Goal: Information Seeking & Learning: Learn about a topic

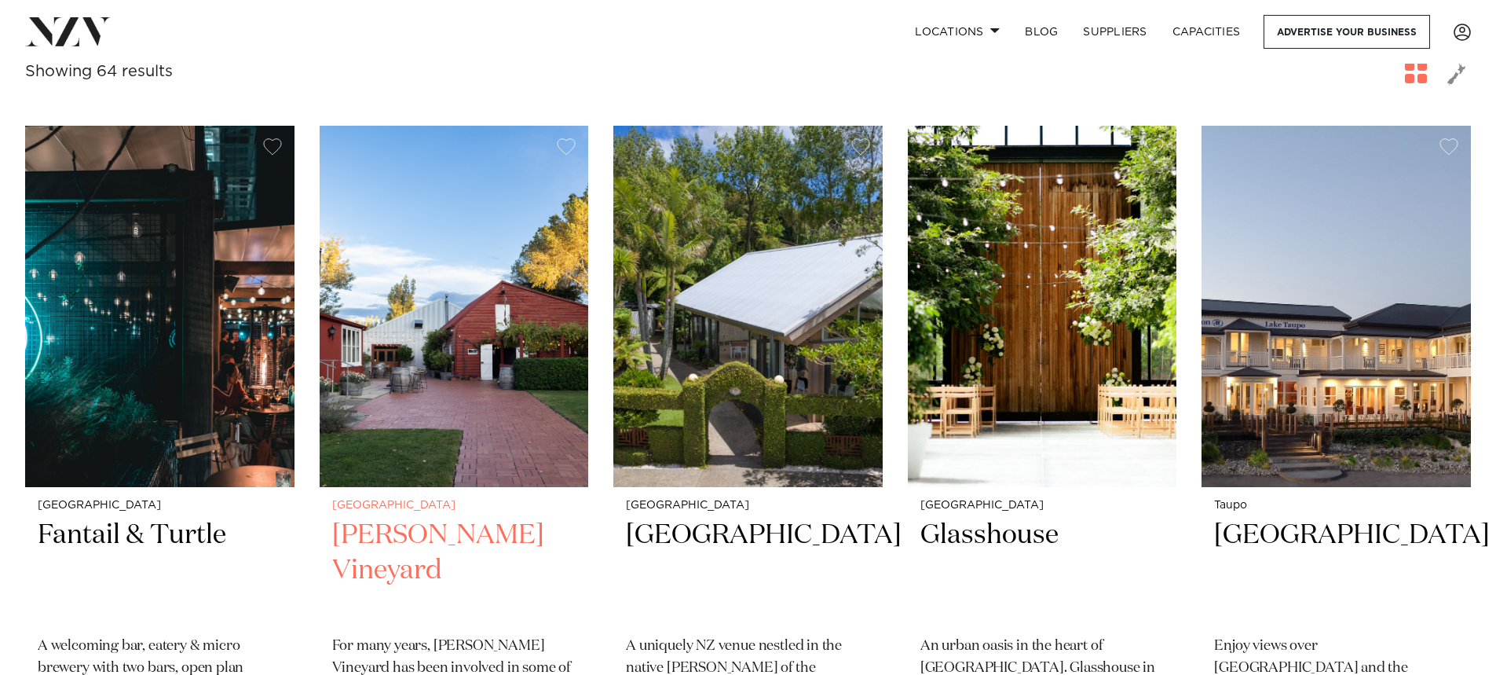
scroll to position [314, 0]
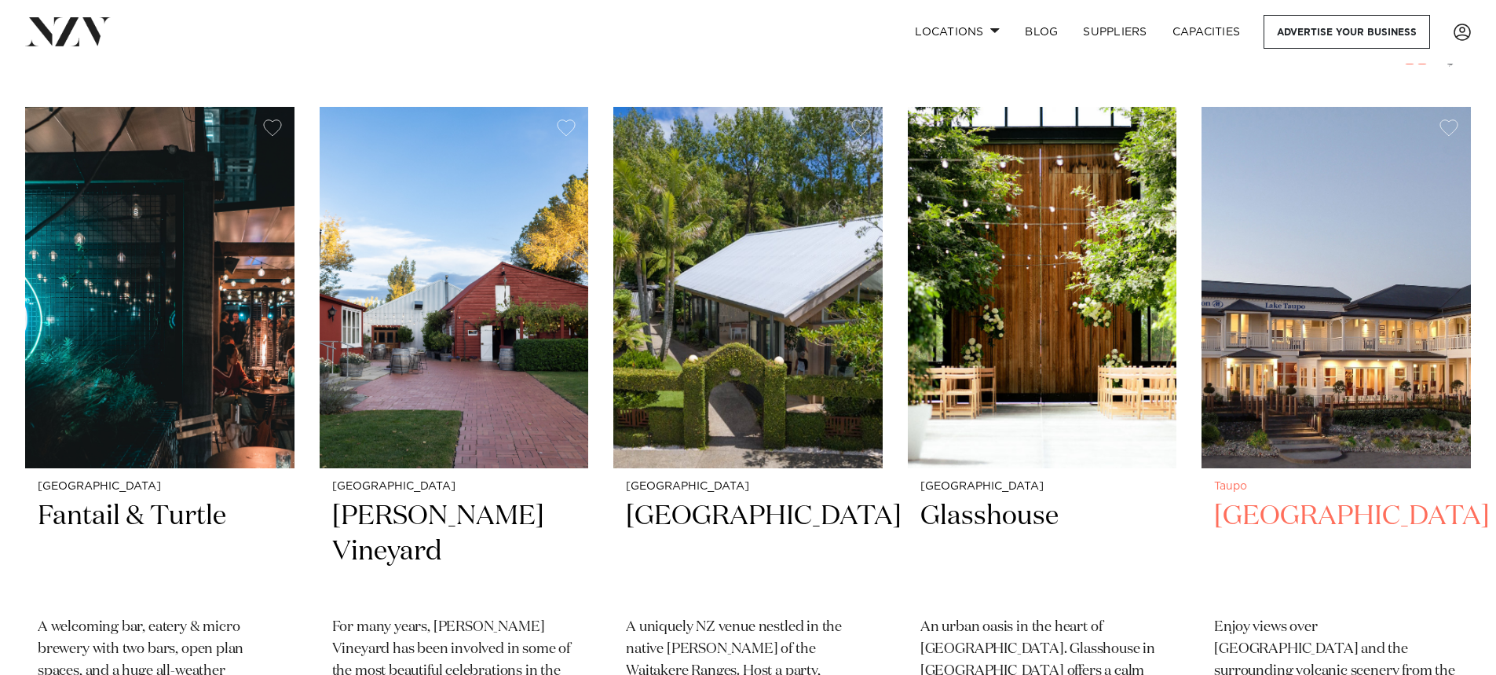
click at [1312, 424] on img at bounding box center [1336, 287] width 269 height 361
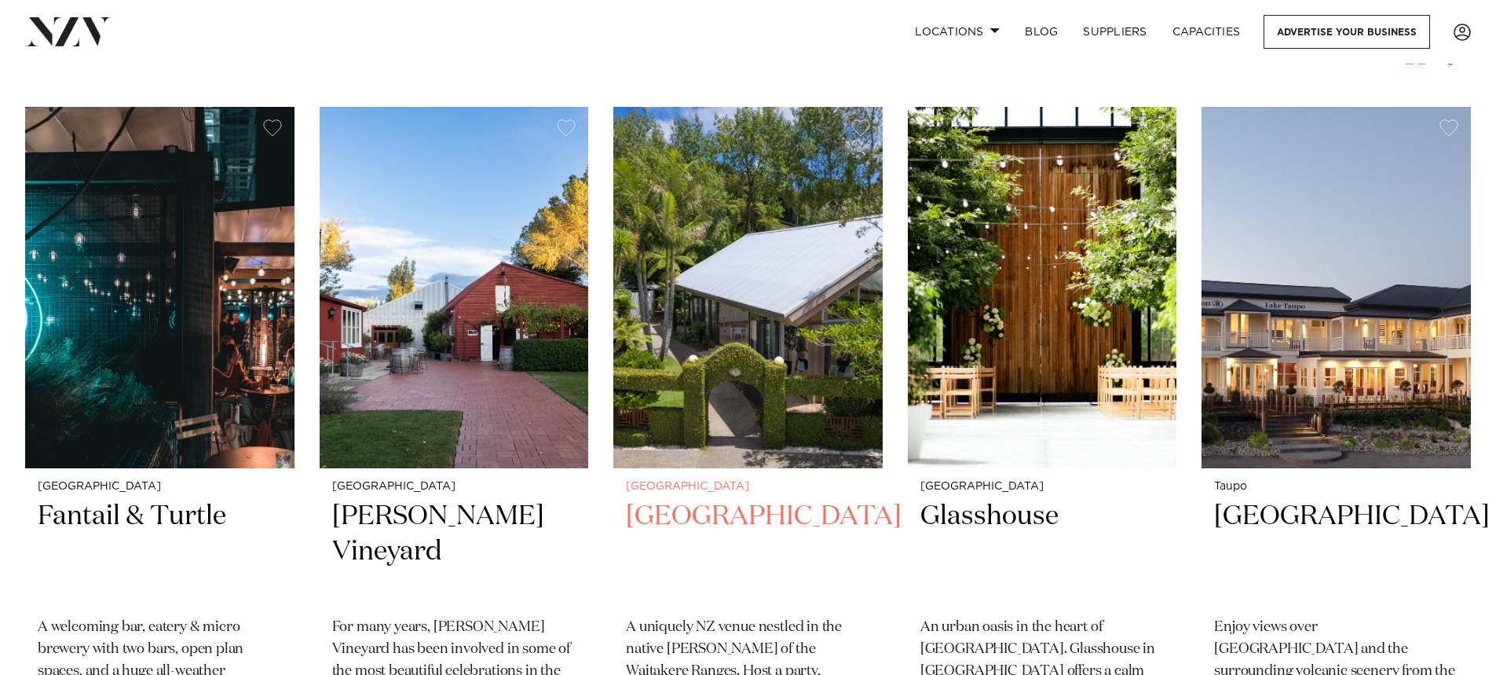
click at [710, 434] on img at bounding box center [747, 287] width 269 height 361
click at [990, 31] on span at bounding box center [995, 29] width 10 height 5
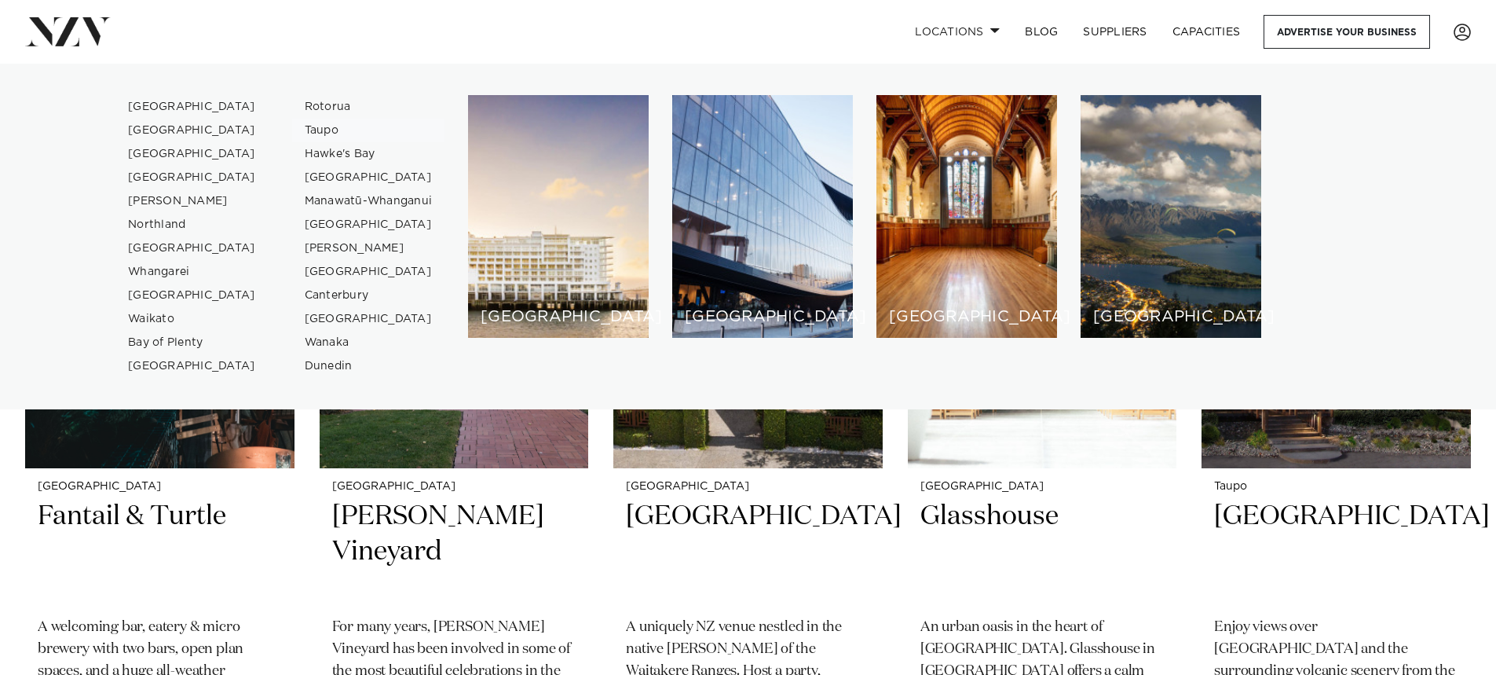
click at [309, 127] on link "Taupo" at bounding box center [368, 131] width 153 height 24
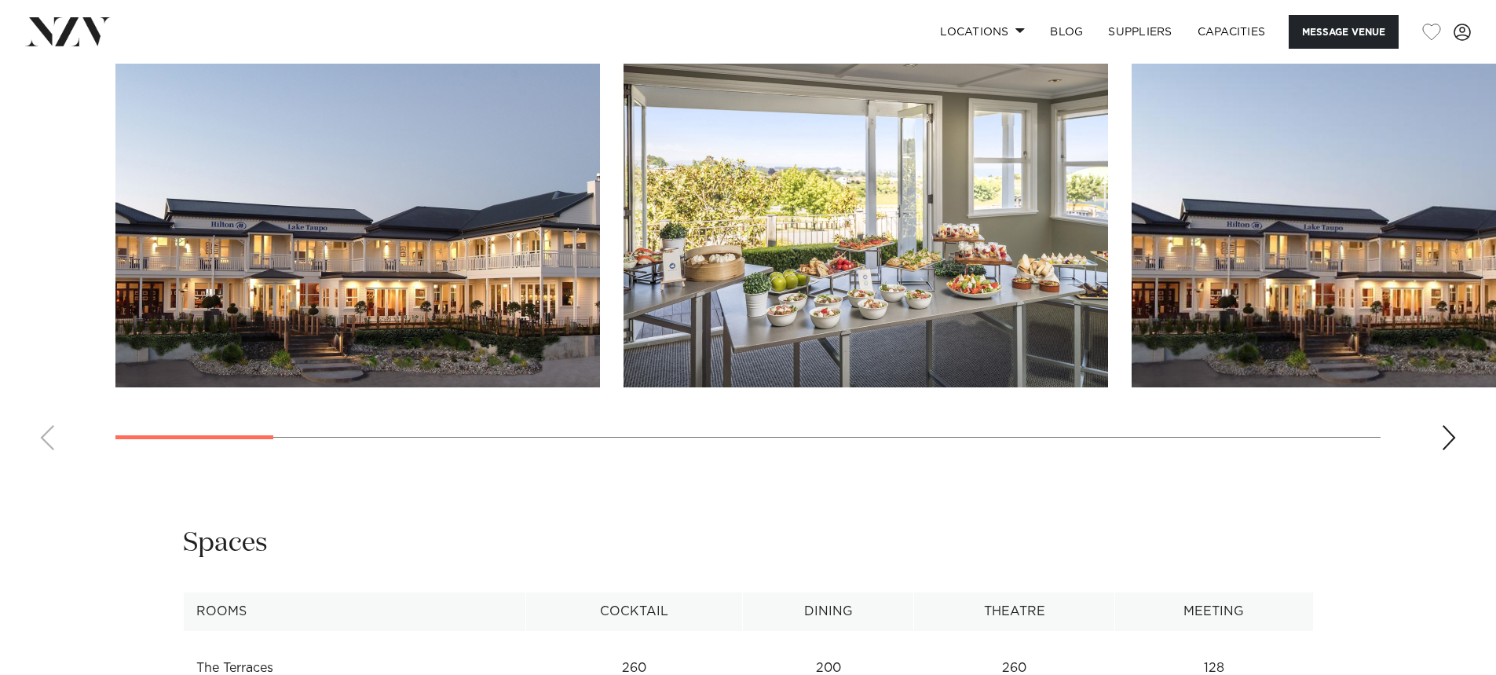
scroll to position [1806, 0]
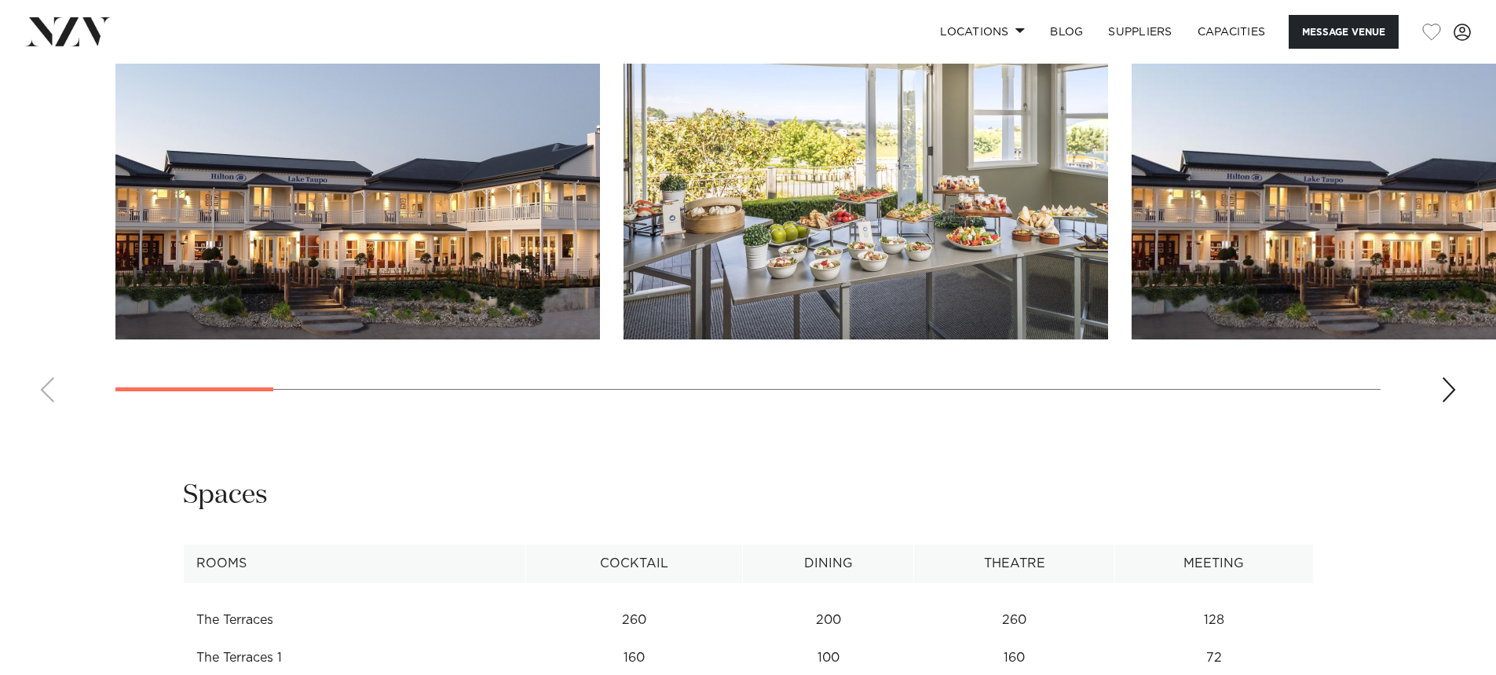
click at [1452, 389] on div "Next slide" at bounding box center [1449, 389] width 16 height 25
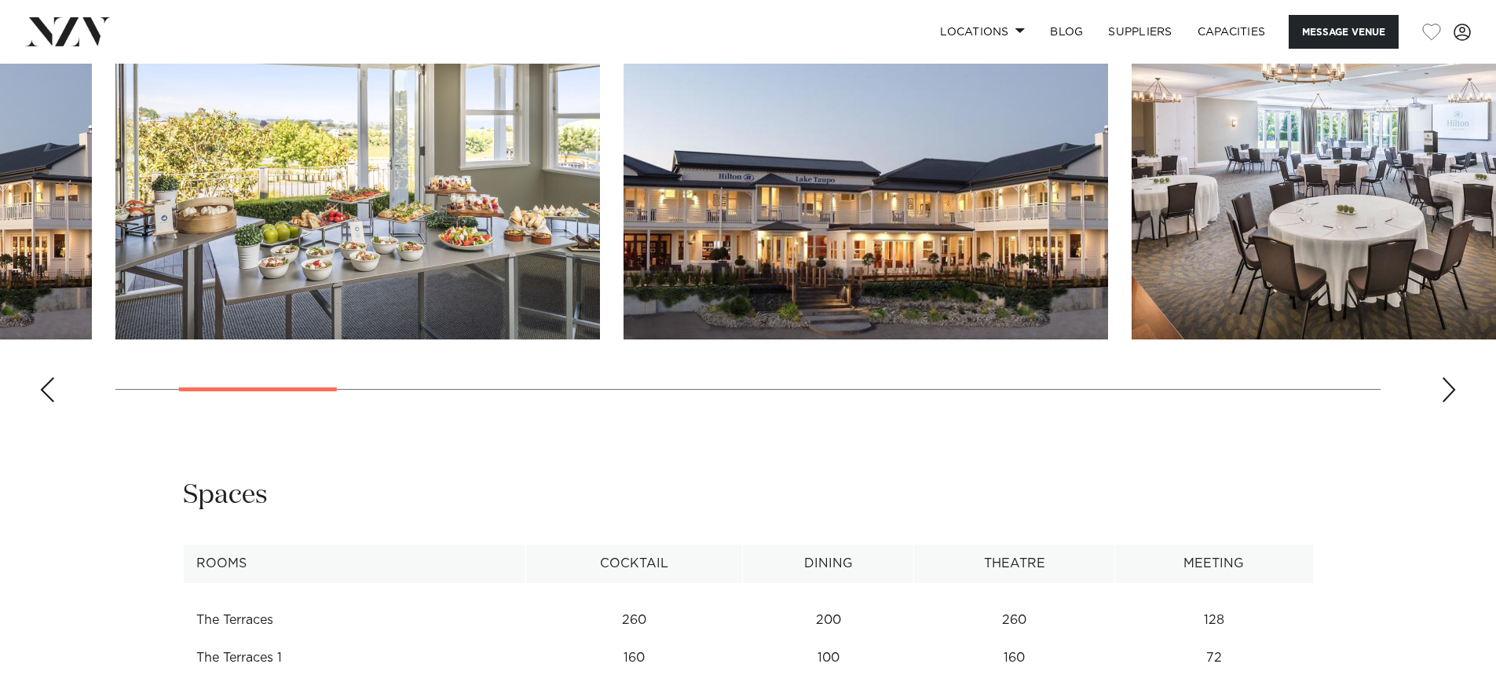
click at [1452, 389] on div "Next slide" at bounding box center [1449, 389] width 16 height 25
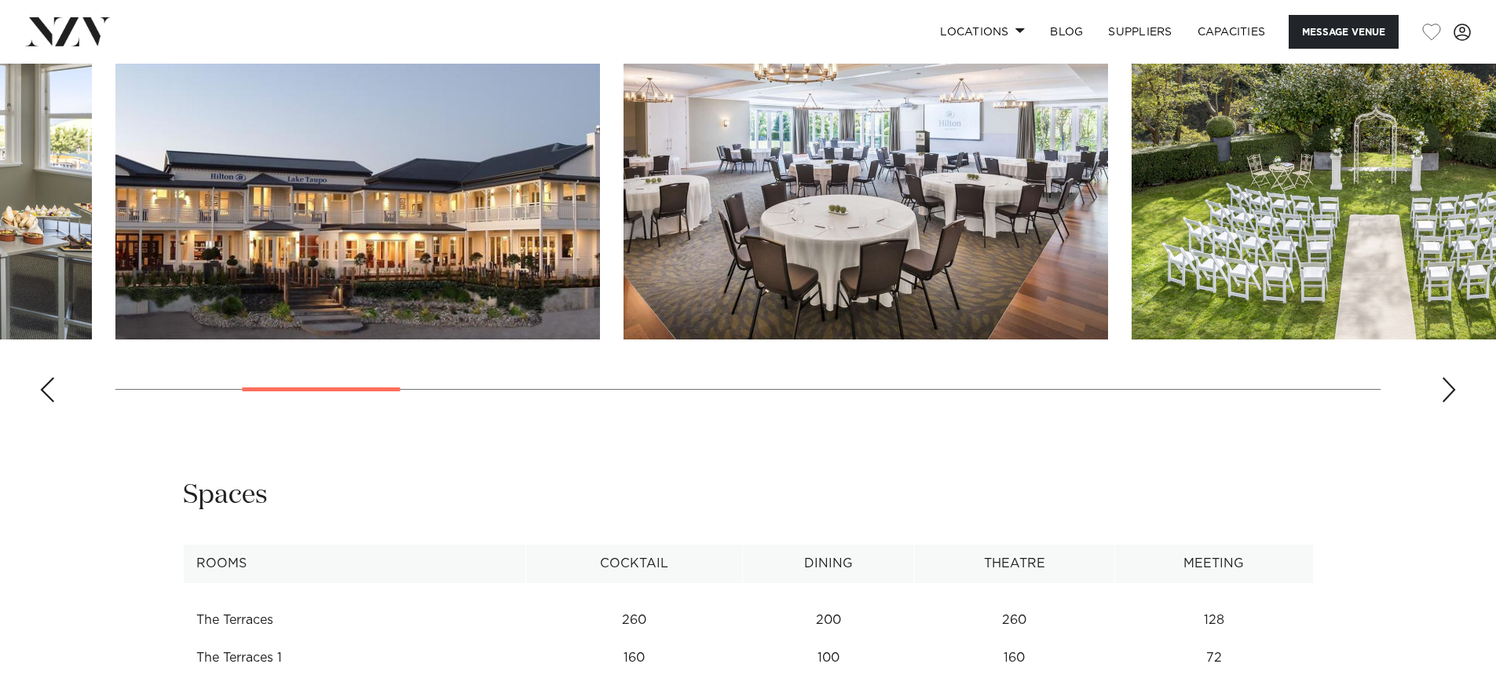
click at [1452, 389] on div "Next slide" at bounding box center [1449, 389] width 16 height 25
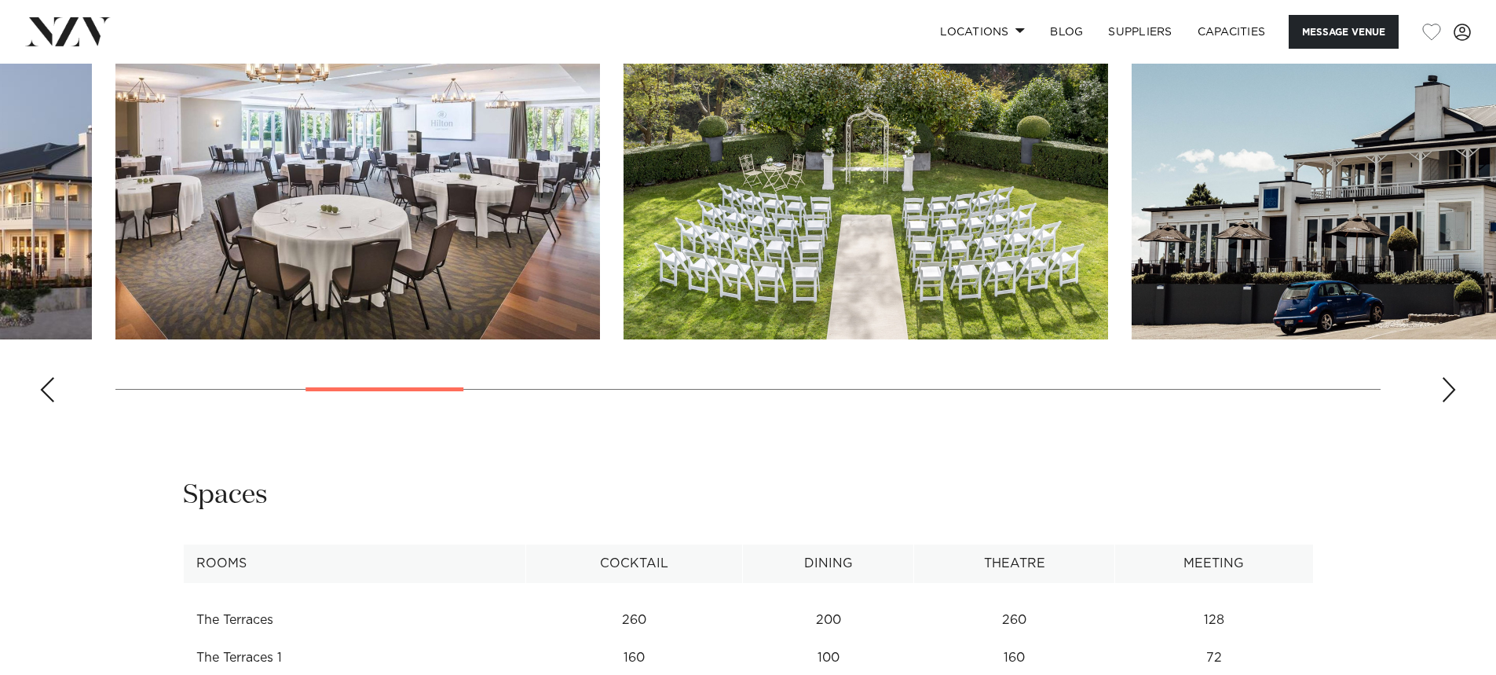
click at [1452, 389] on div "Next slide" at bounding box center [1449, 389] width 16 height 25
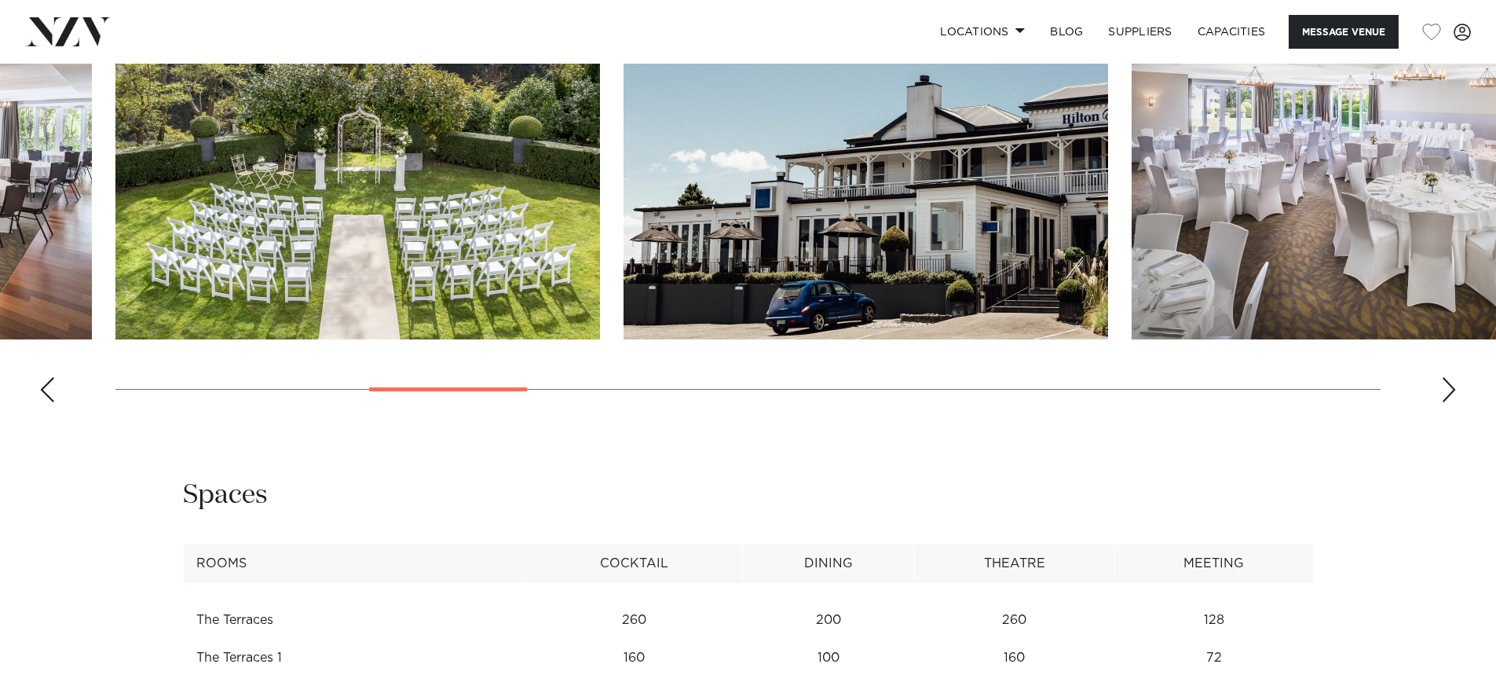
click at [1452, 389] on div "Next slide" at bounding box center [1449, 389] width 16 height 25
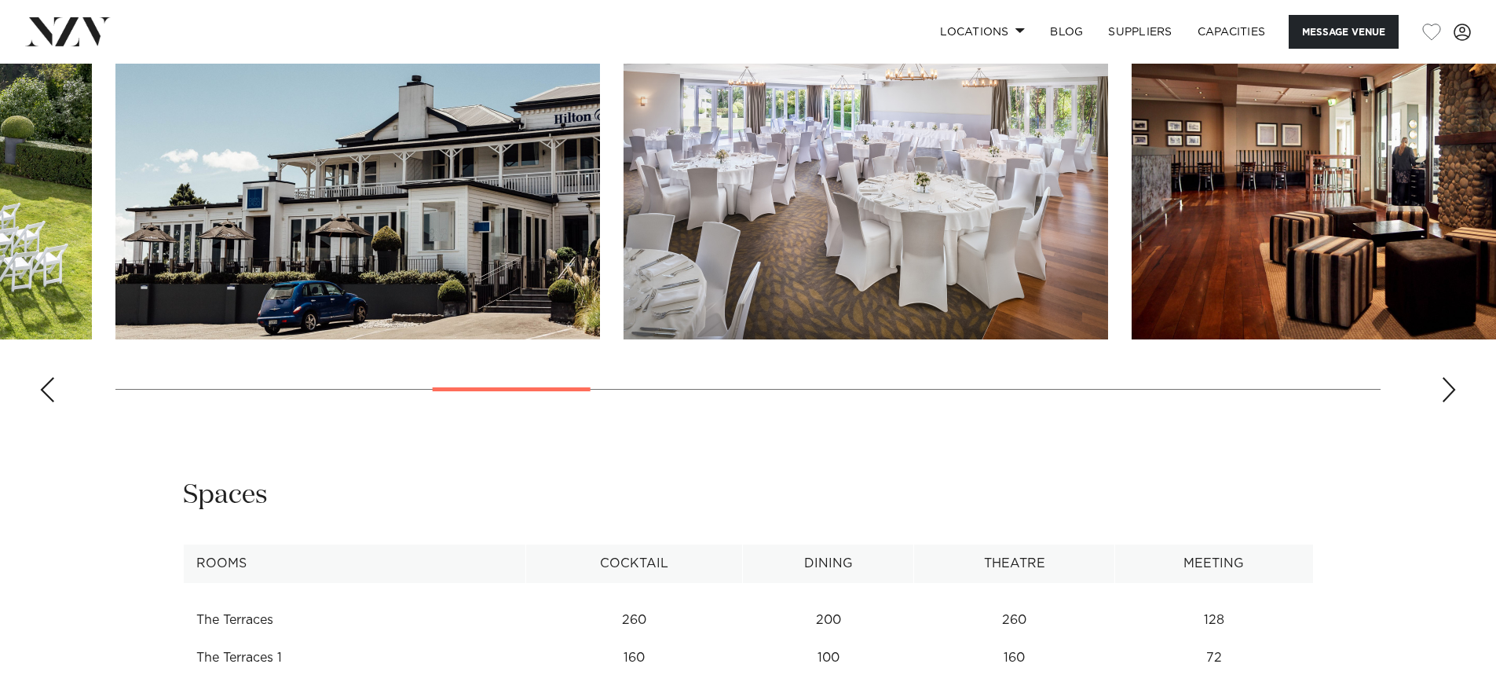
click at [1452, 389] on div "Next slide" at bounding box center [1449, 389] width 16 height 25
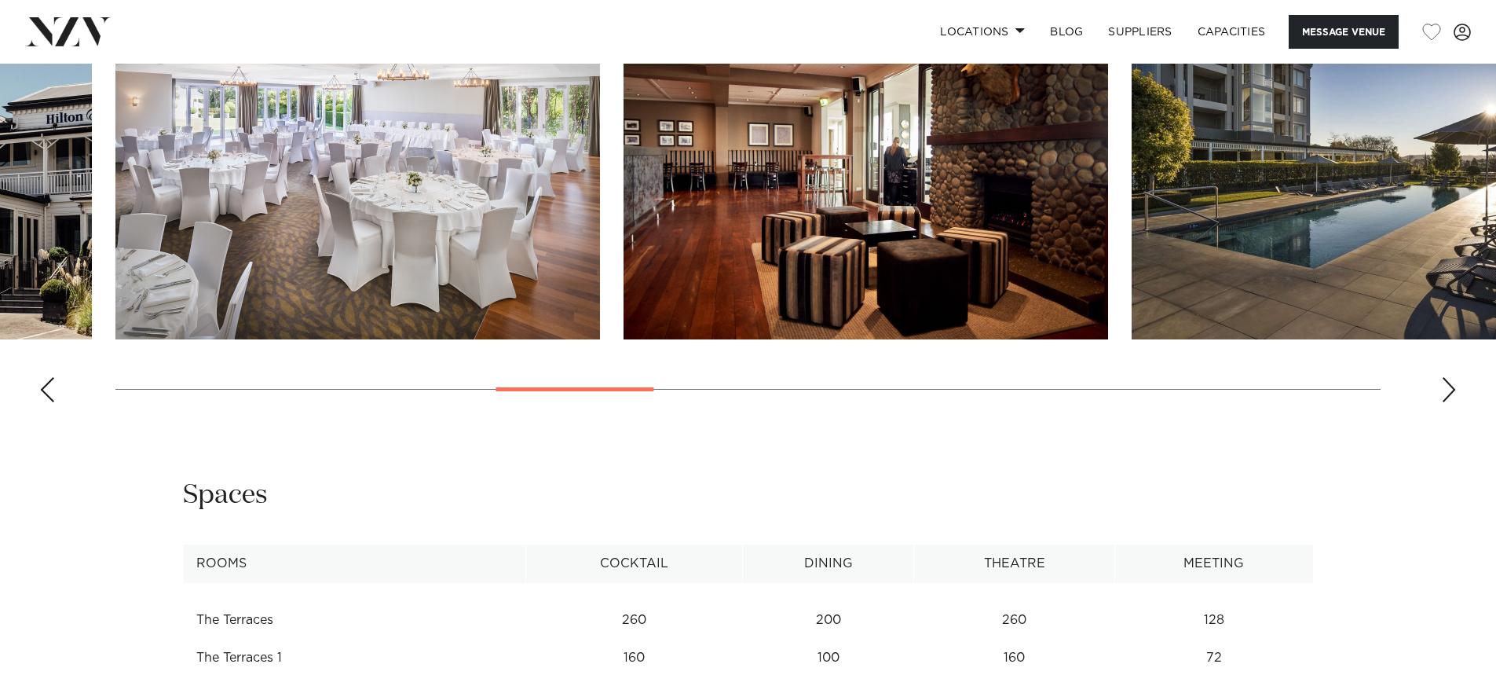
click at [1452, 389] on div "Next slide" at bounding box center [1449, 389] width 16 height 25
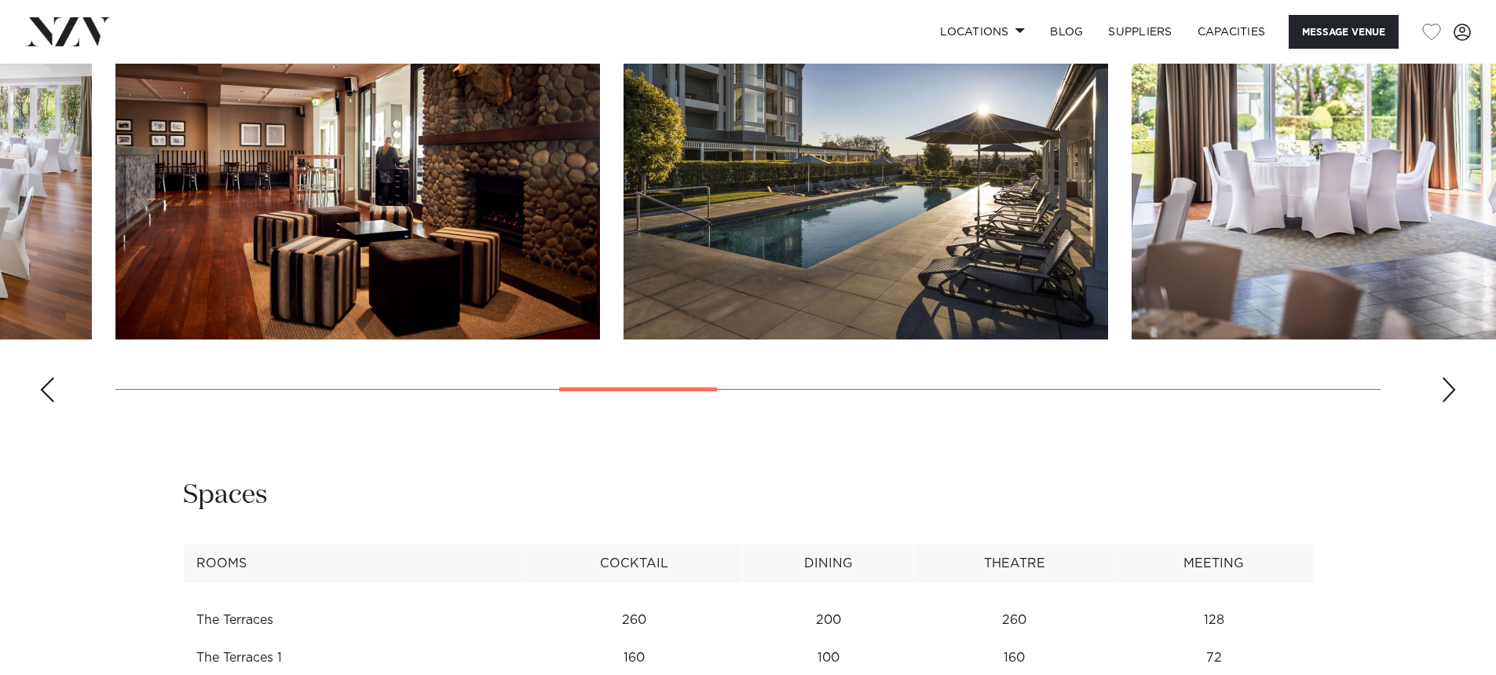
click at [1452, 389] on div "Next slide" at bounding box center [1449, 389] width 16 height 25
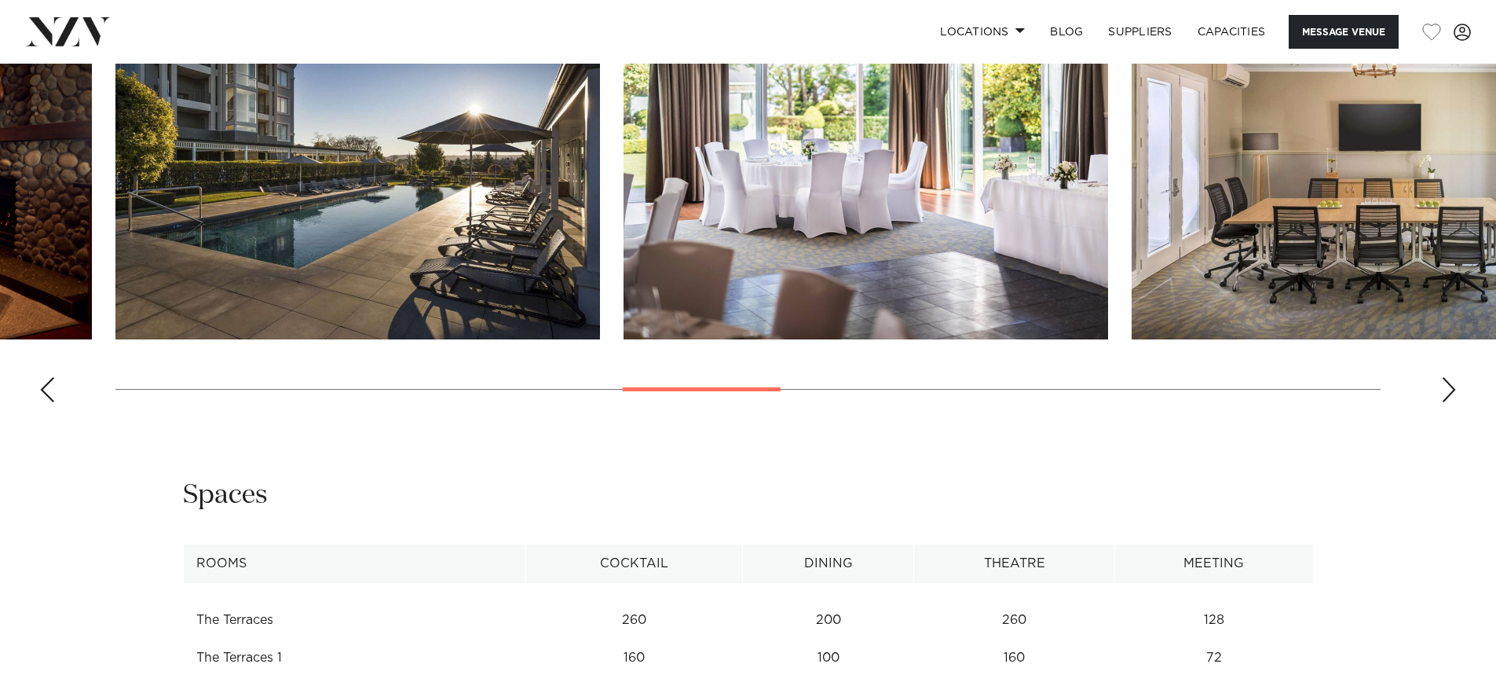
click at [1452, 389] on div "Next slide" at bounding box center [1449, 389] width 16 height 25
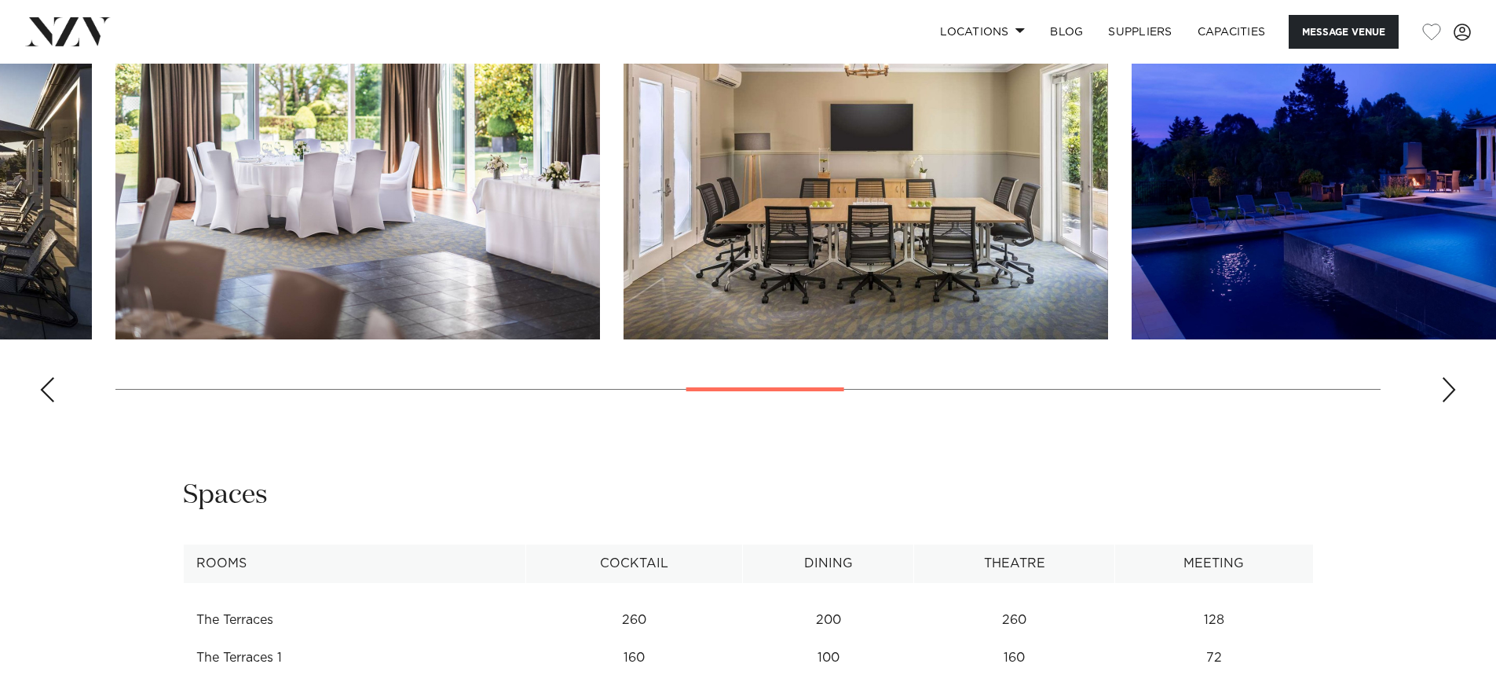
click at [1451, 389] on div "Next slide" at bounding box center [1449, 389] width 16 height 25
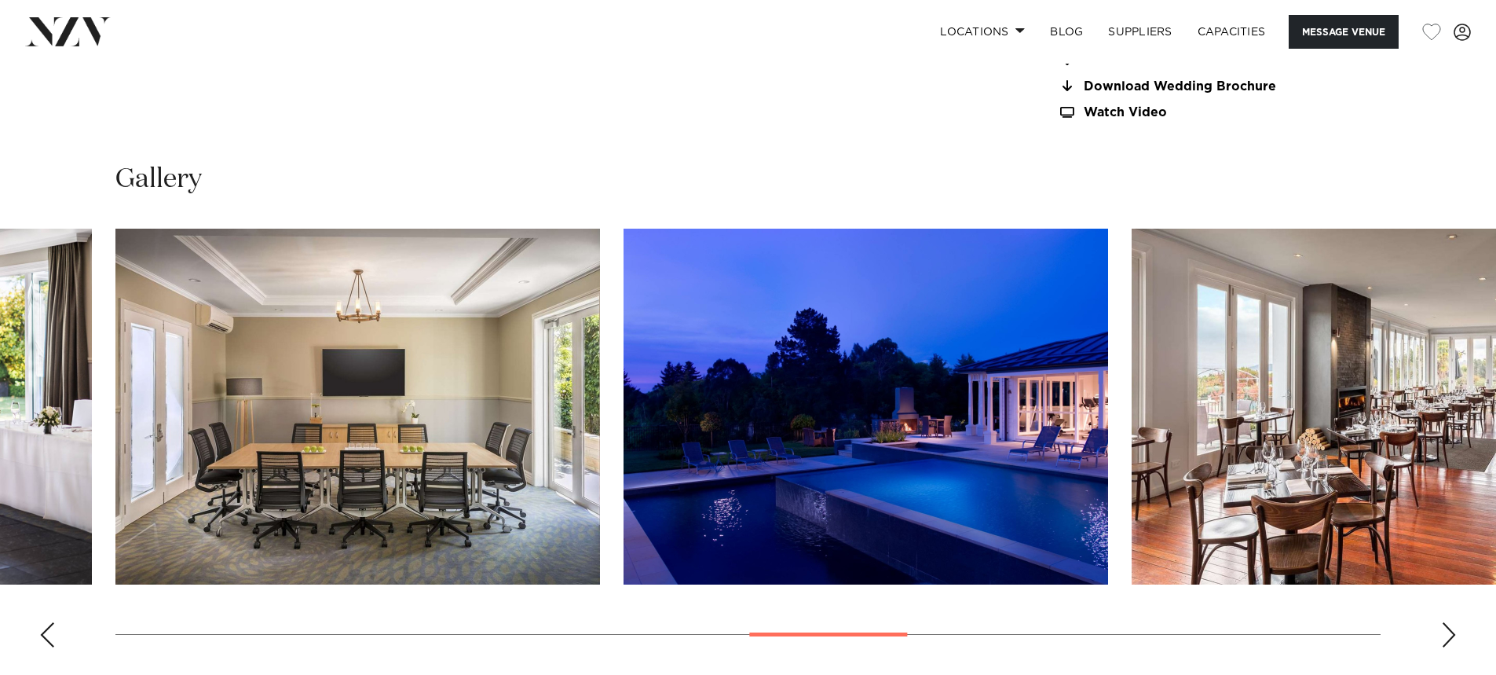
scroll to position [1649, 0]
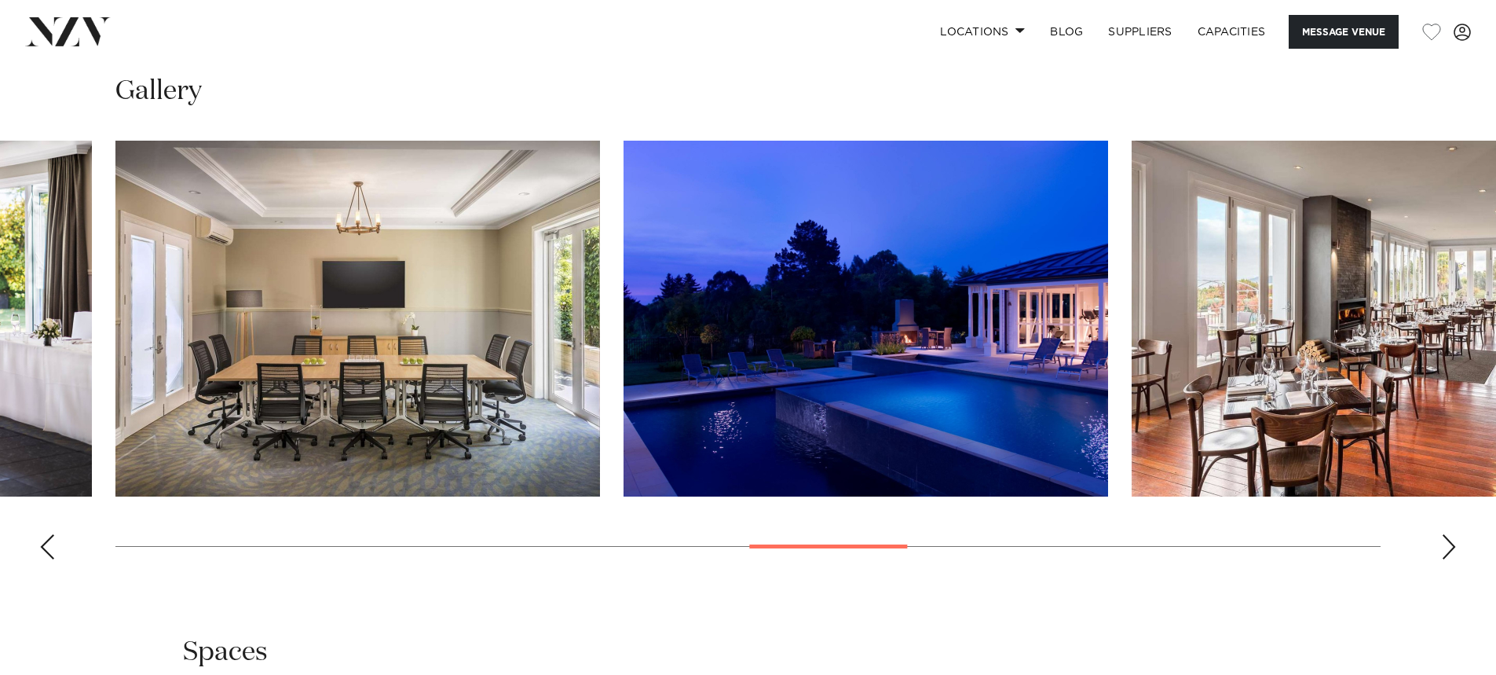
click at [1297, 350] on img "13 / 20" at bounding box center [1374, 319] width 485 height 356
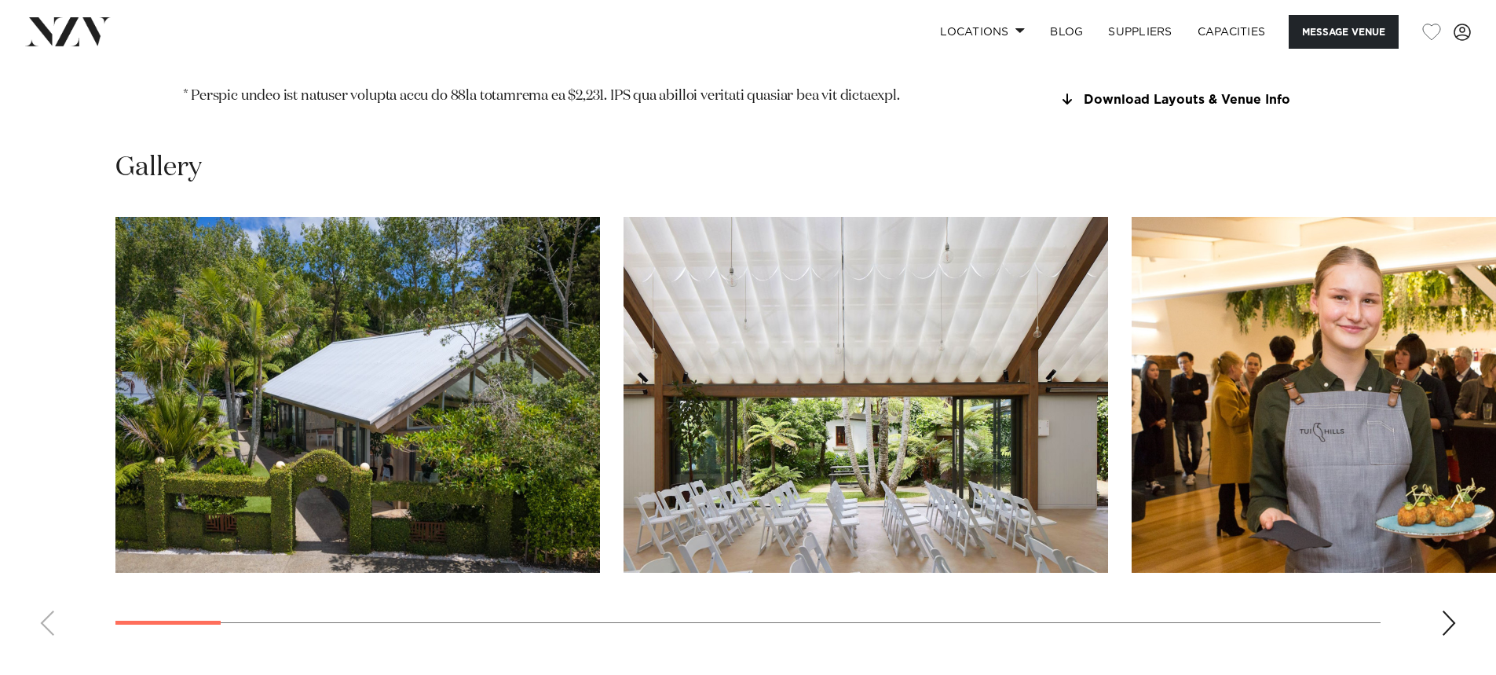
scroll to position [1806, 0]
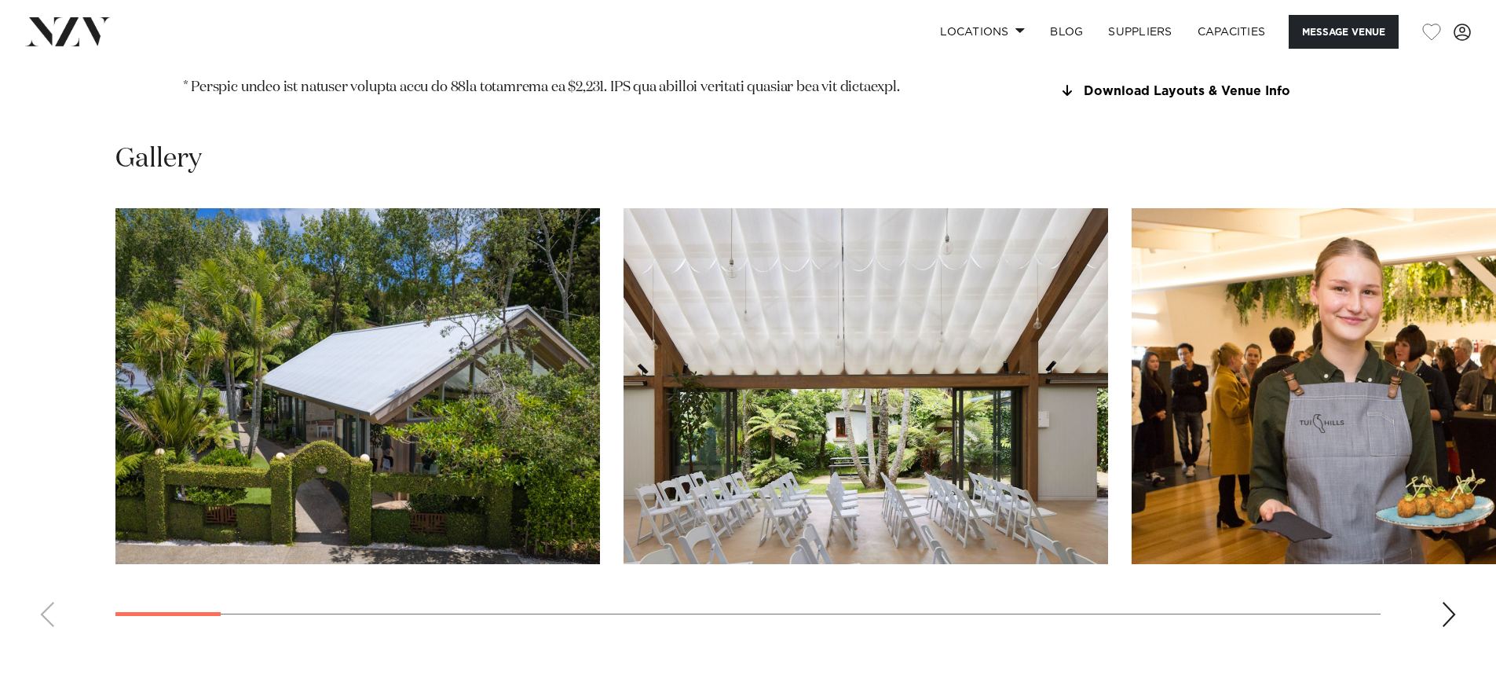
click at [1456, 536] on swiper-container at bounding box center [748, 423] width 1496 height 431
click at [1447, 602] on div "Next slide" at bounding box center [1449, 614] width 16 height 25
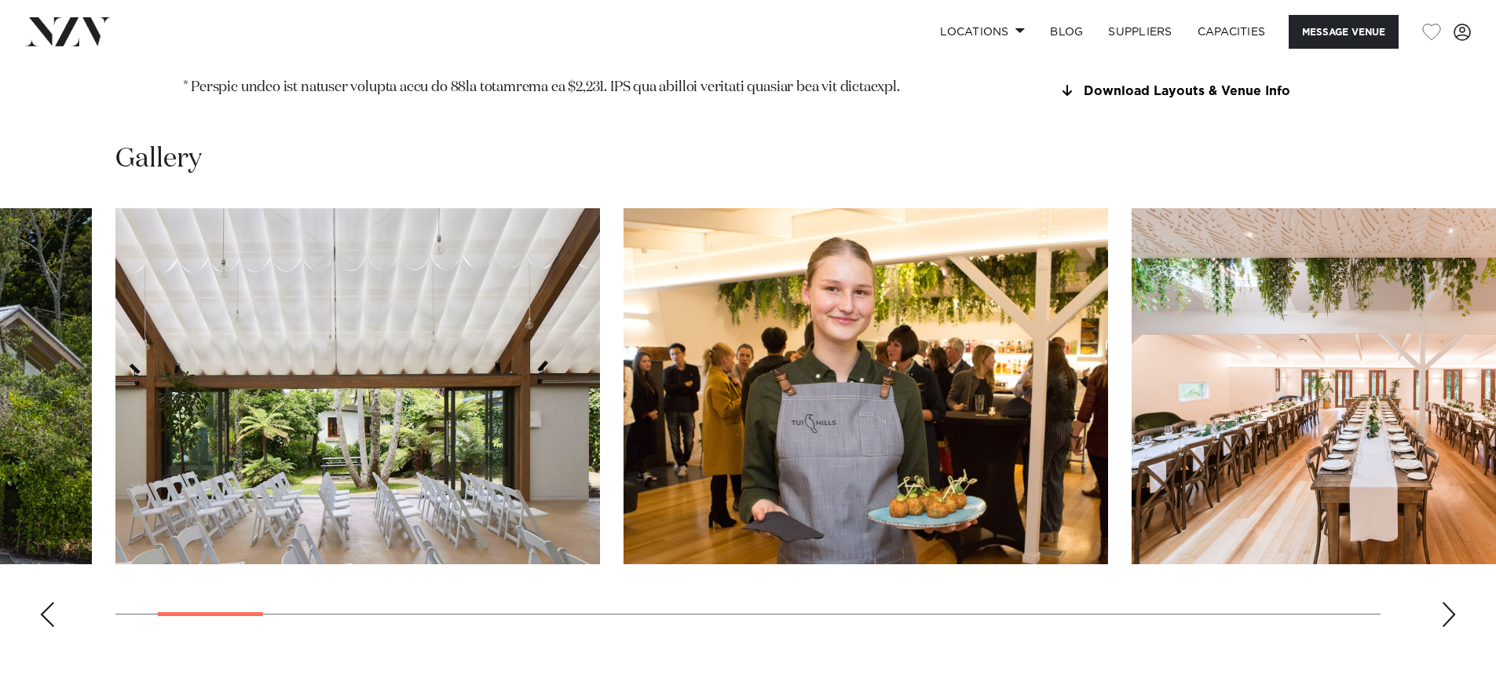
click at [1447, 602] on div "Next slide" at bounding box center [1449, 614] width 16 height 25
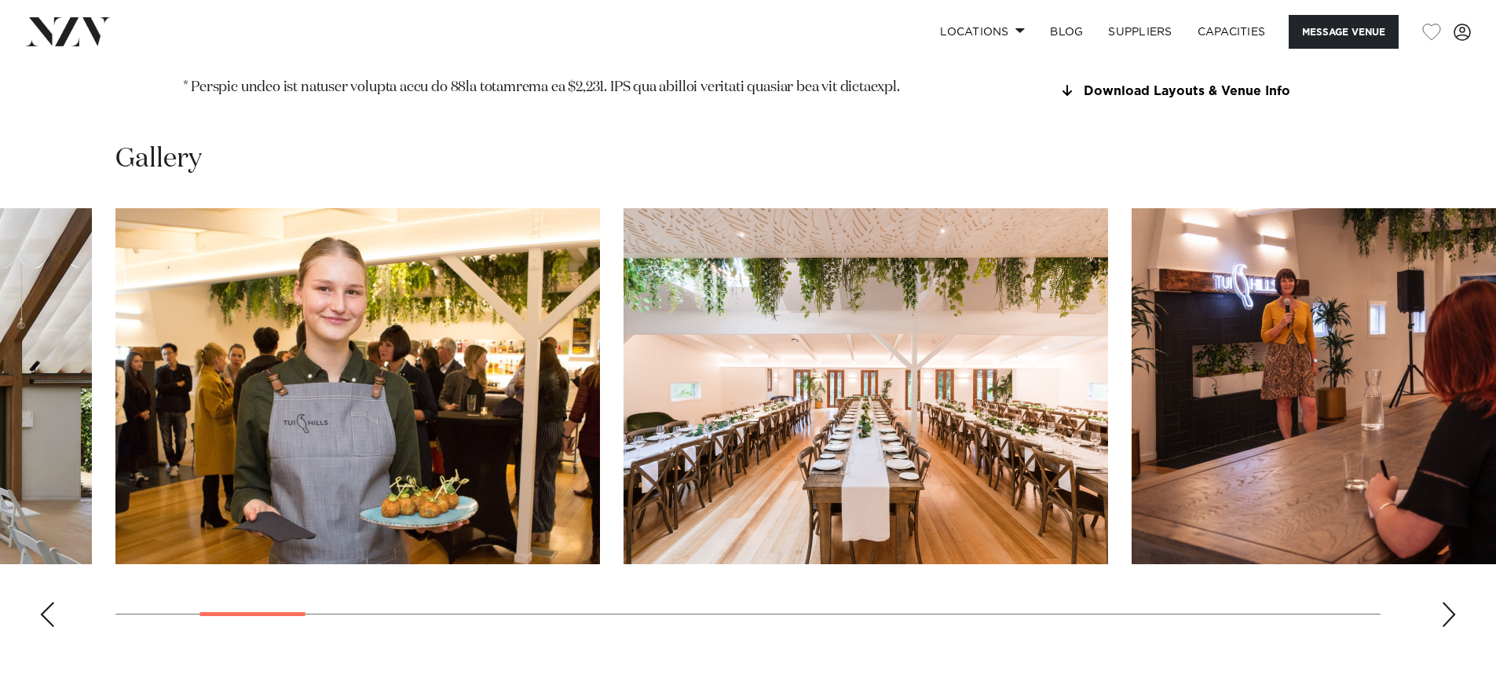
click at [1447, 602] on div "Next slide" at bounding box center [1449, 614] width 16 height 25
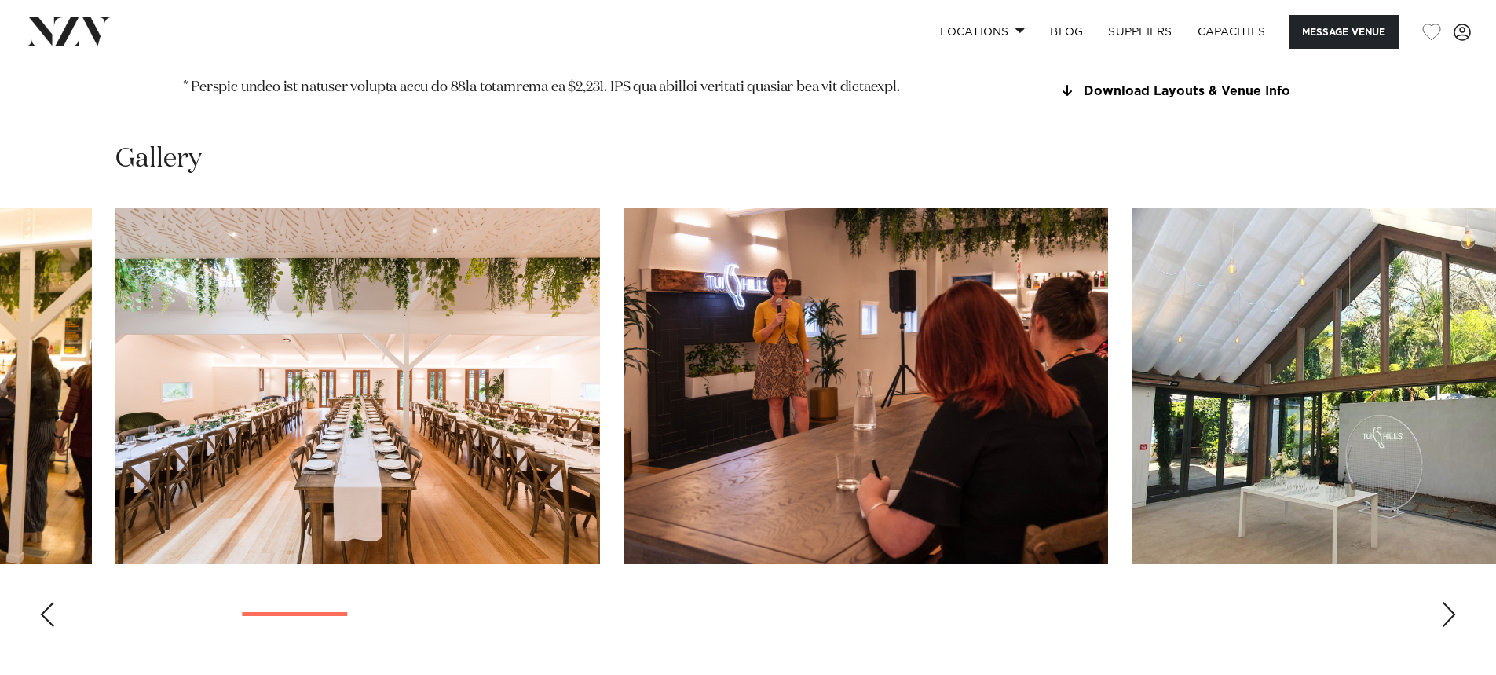
click at [1447, 602] on div "Next slide" at bounding box center [1449, 614] width 16 height 25
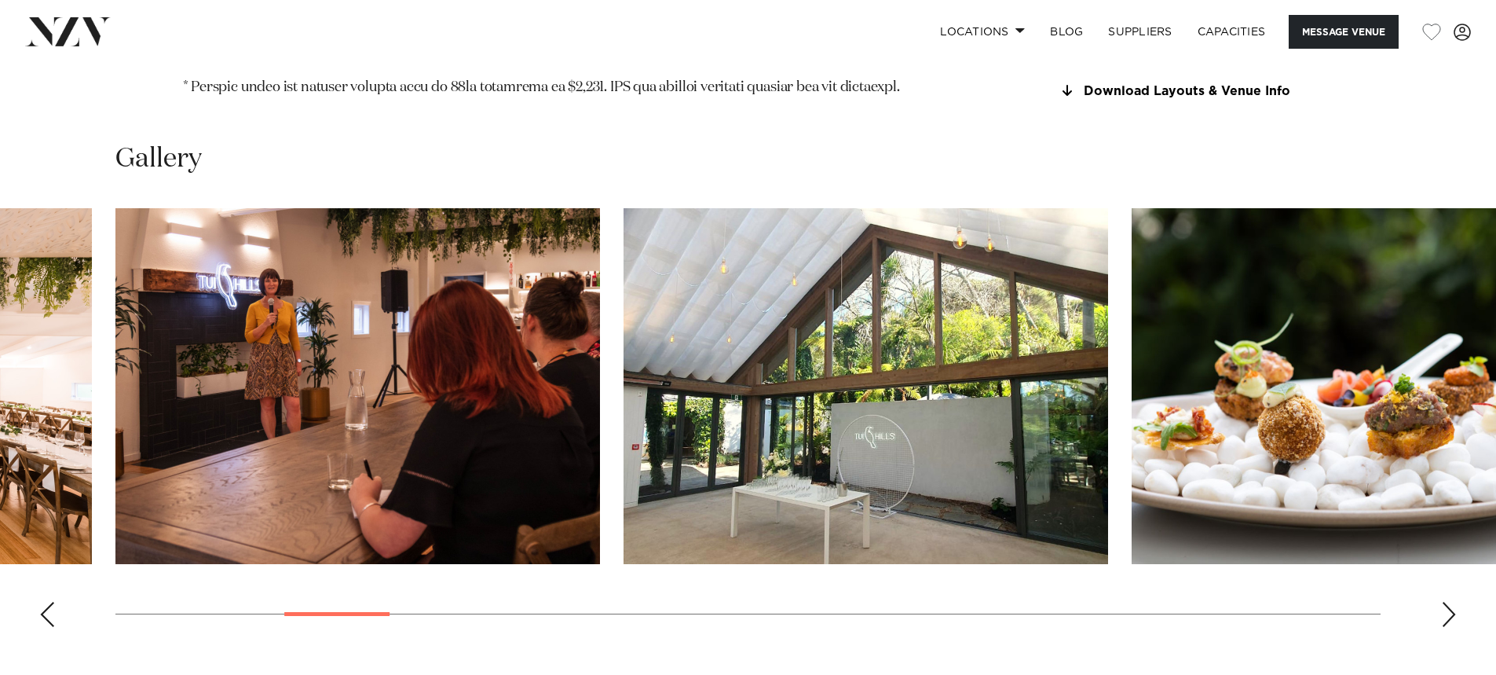
click at [1447, 602] on div "Next slide" at bounding box center [1449, 614] width 16 height 25
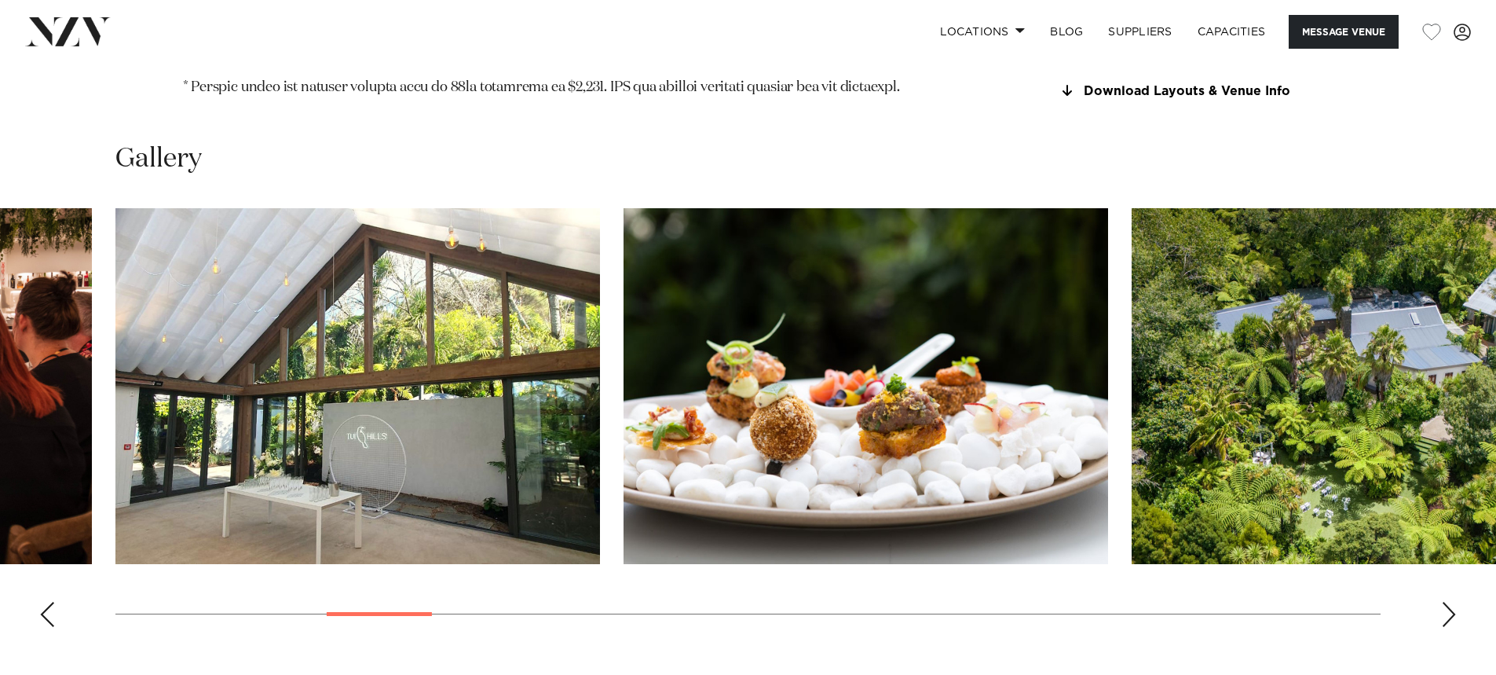
click at [1447, 602] on div "Next slide" at bounding box center [1449, 614] width 16 height 25
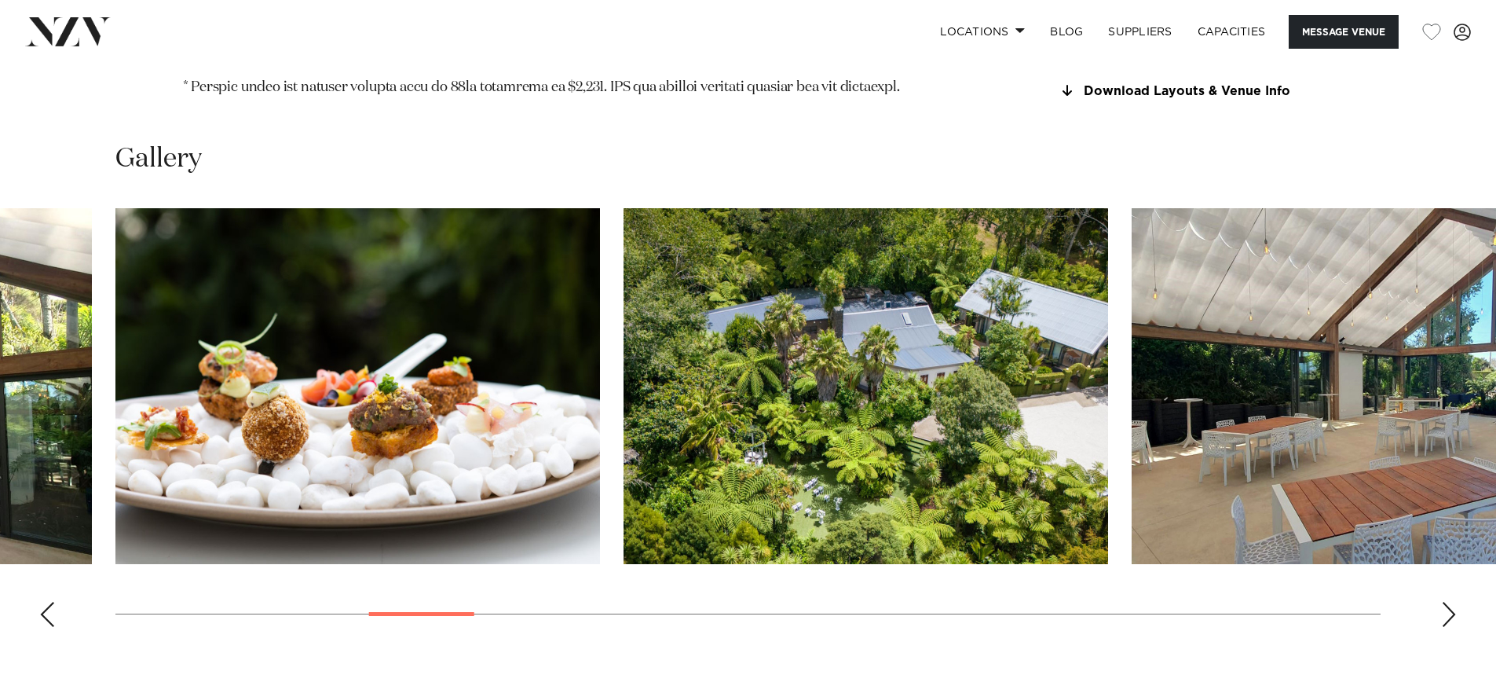
click at [1447, 602] on div "Next slide" at bounding box center [1449, 614] width 16 height 25
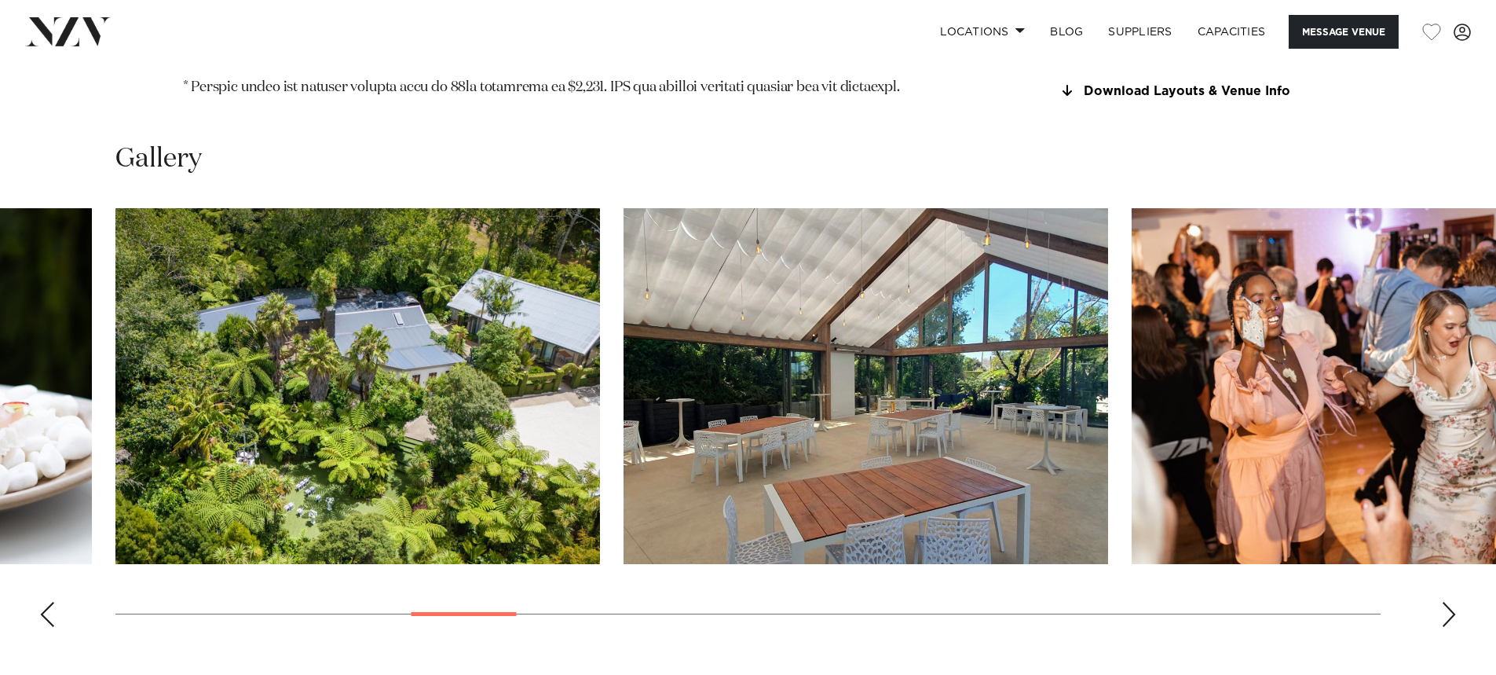
click at [1447, 602] on div "Next slide" at bounding box center [1449, 614] width 16 height 25
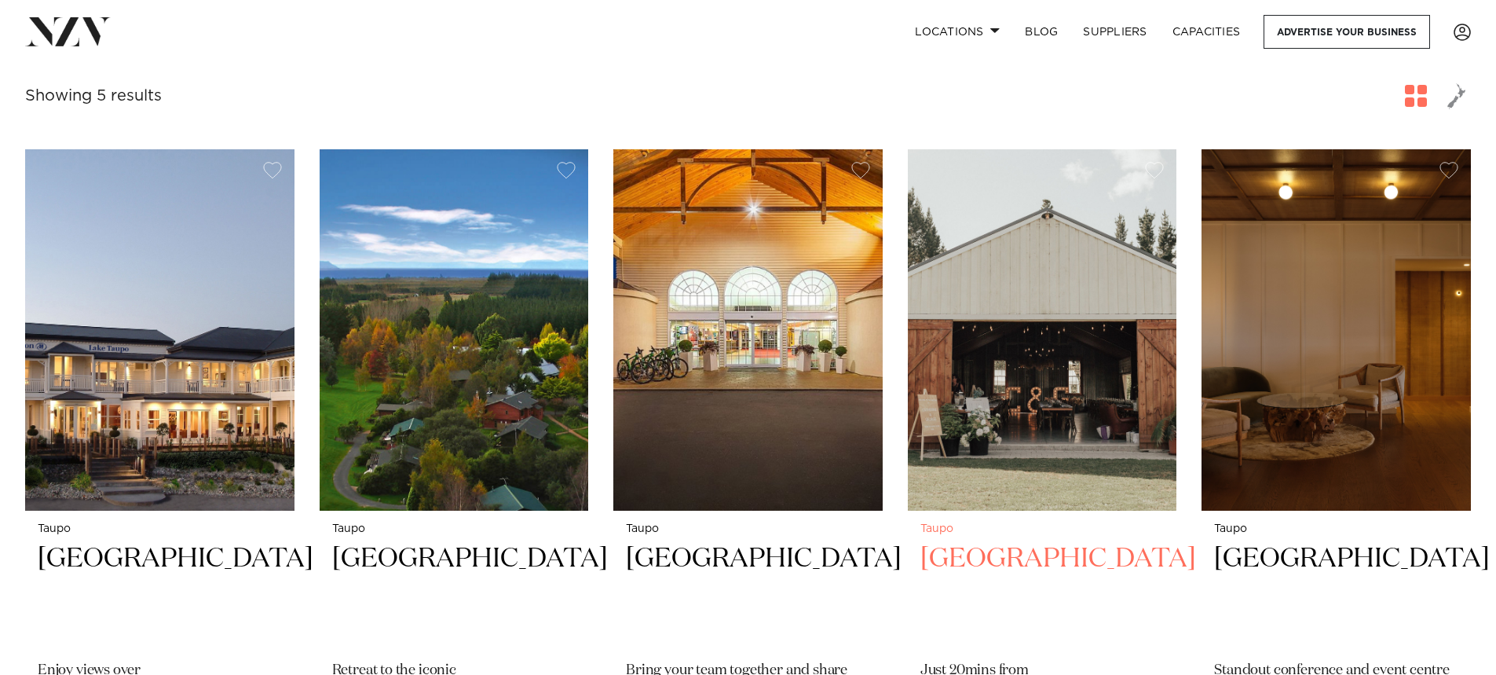
scroll to position [550, 0]
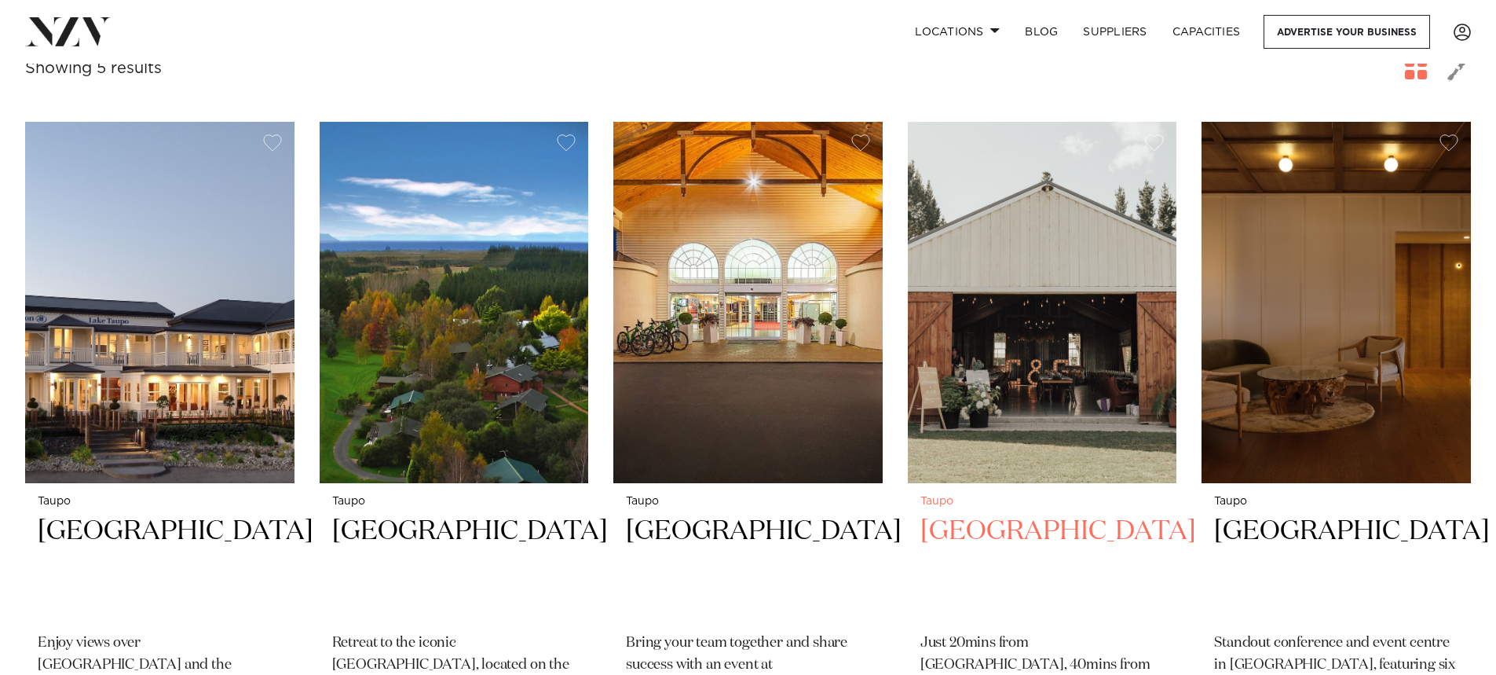
click at [1013, 437] on img at bounding box center [1042, 302] width 269 height 361
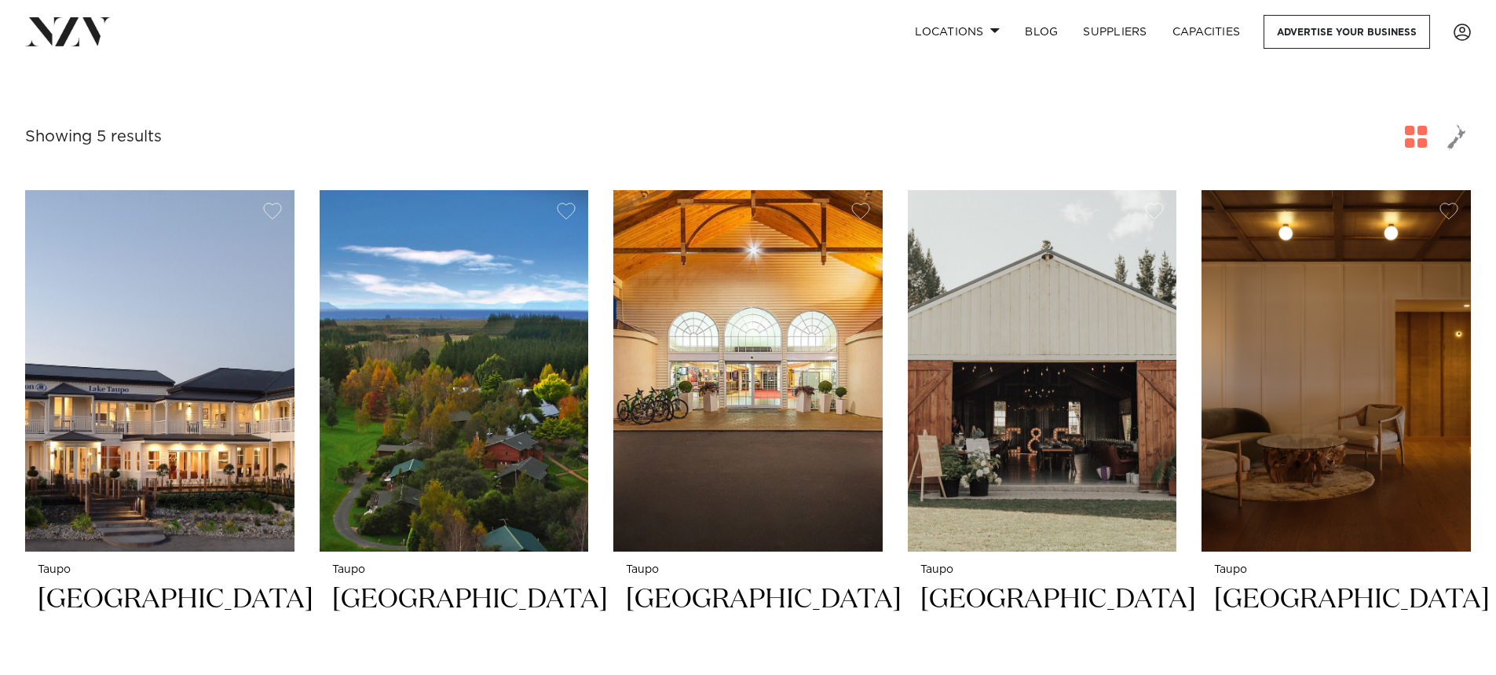
scroll to position [510, 0]
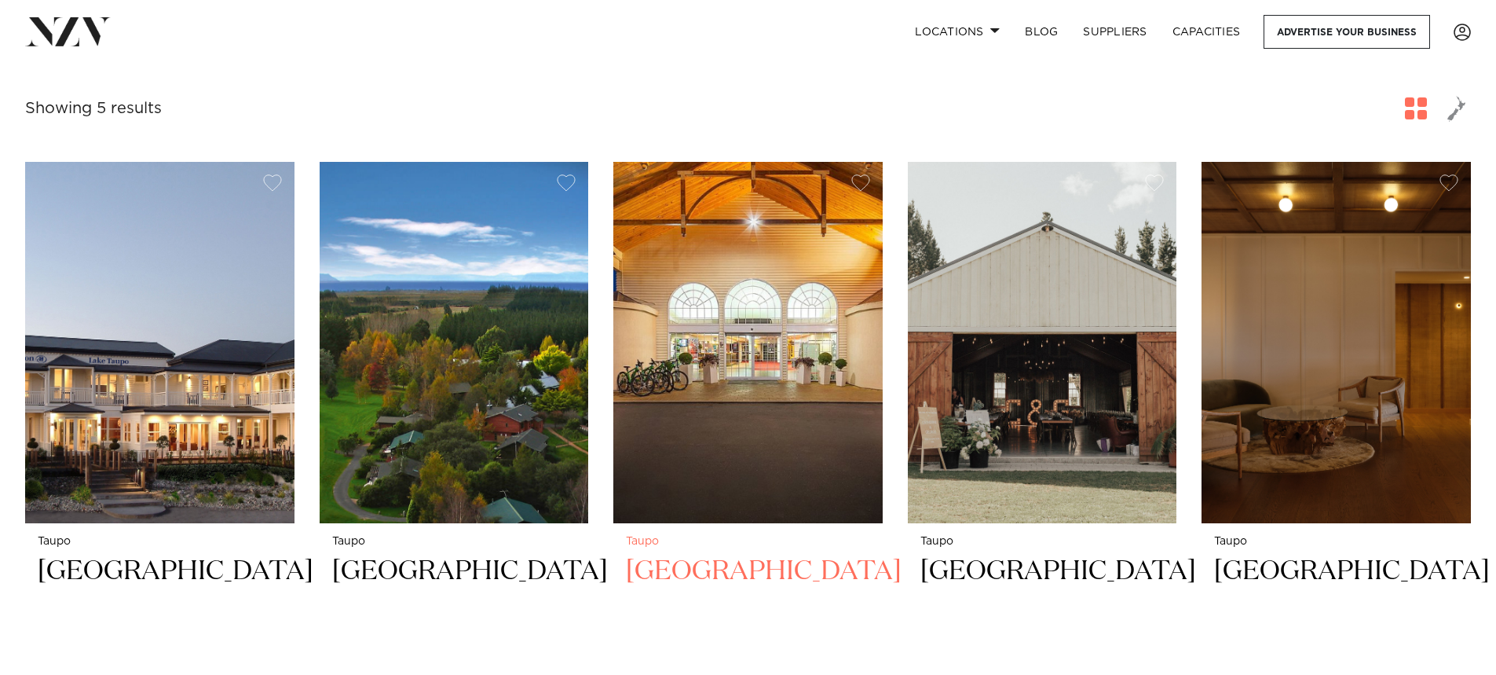
click at [775, 491] on img at bounding box center [747, 342] width 269 height 361
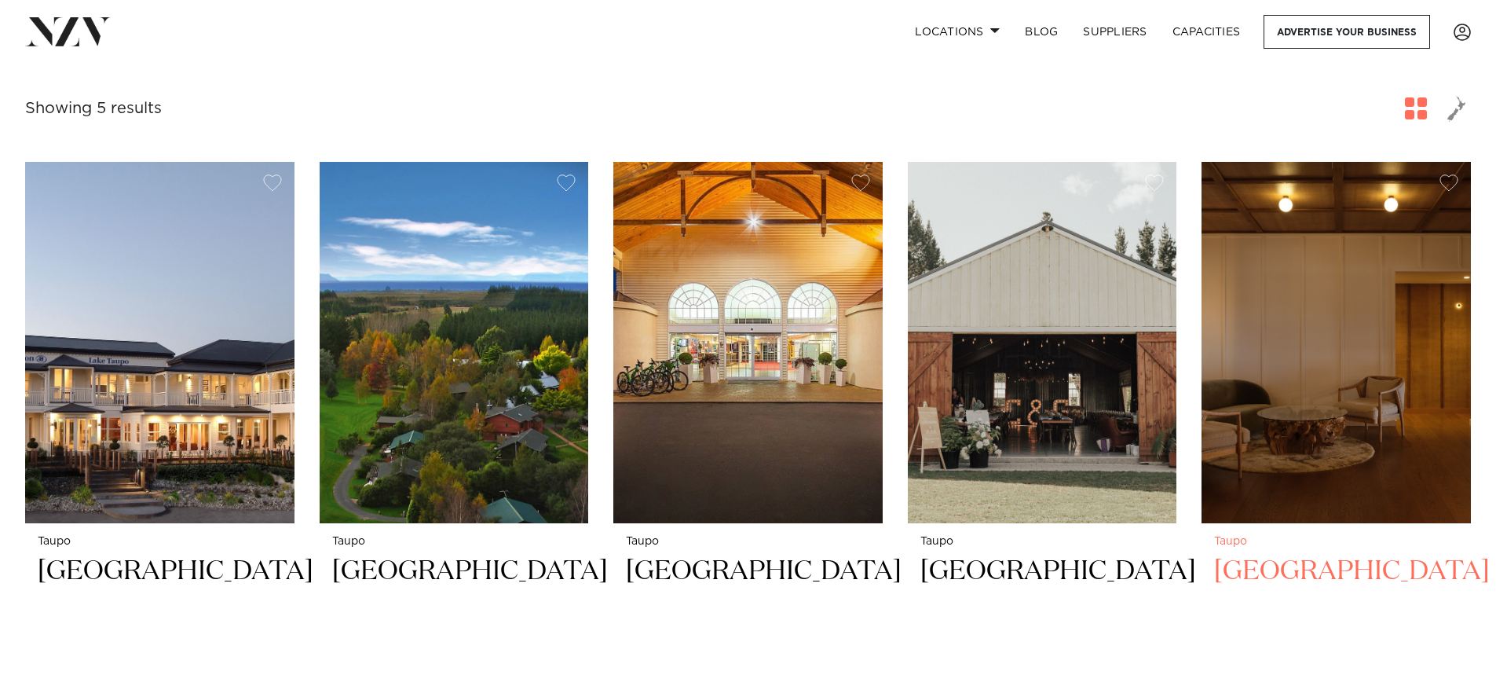
click at [1272, 404] on img at bounding box center [1336, 342] width 269 height 361
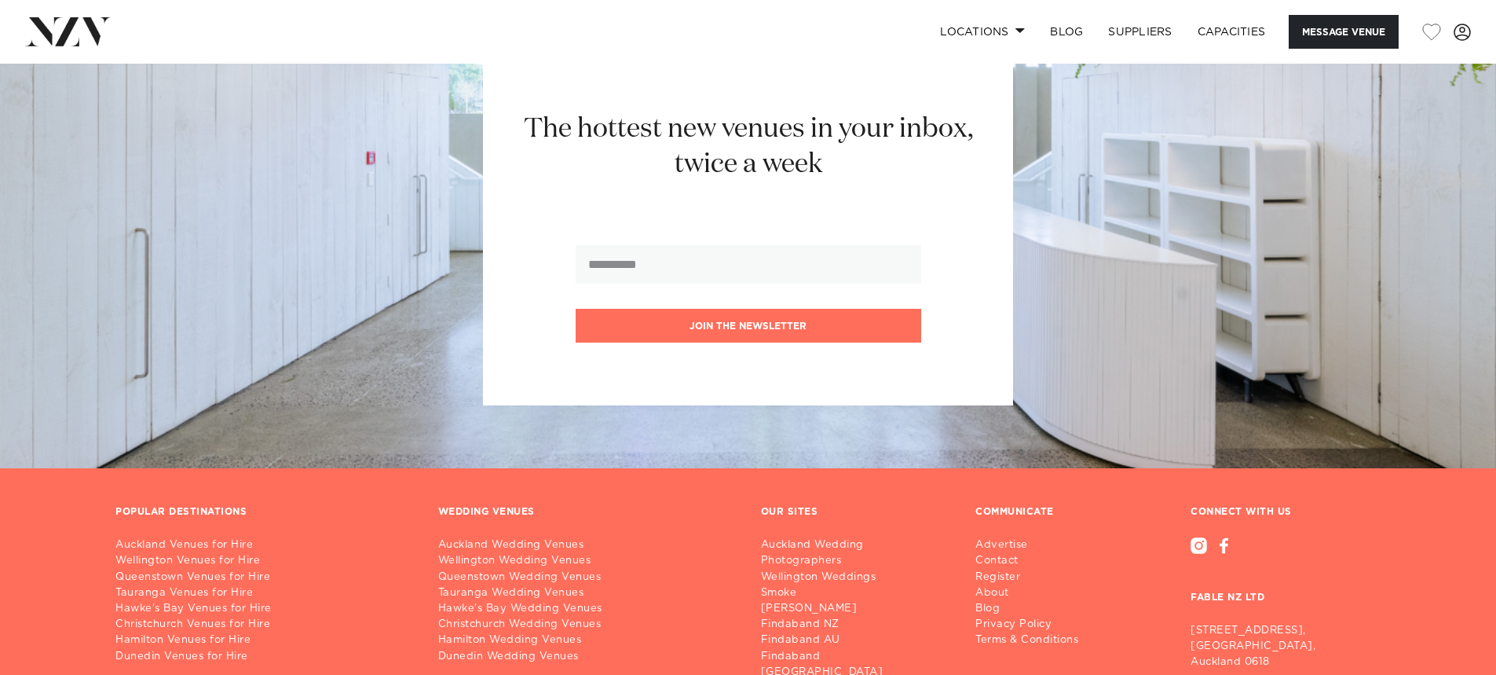
scroll to position [1457, 0]
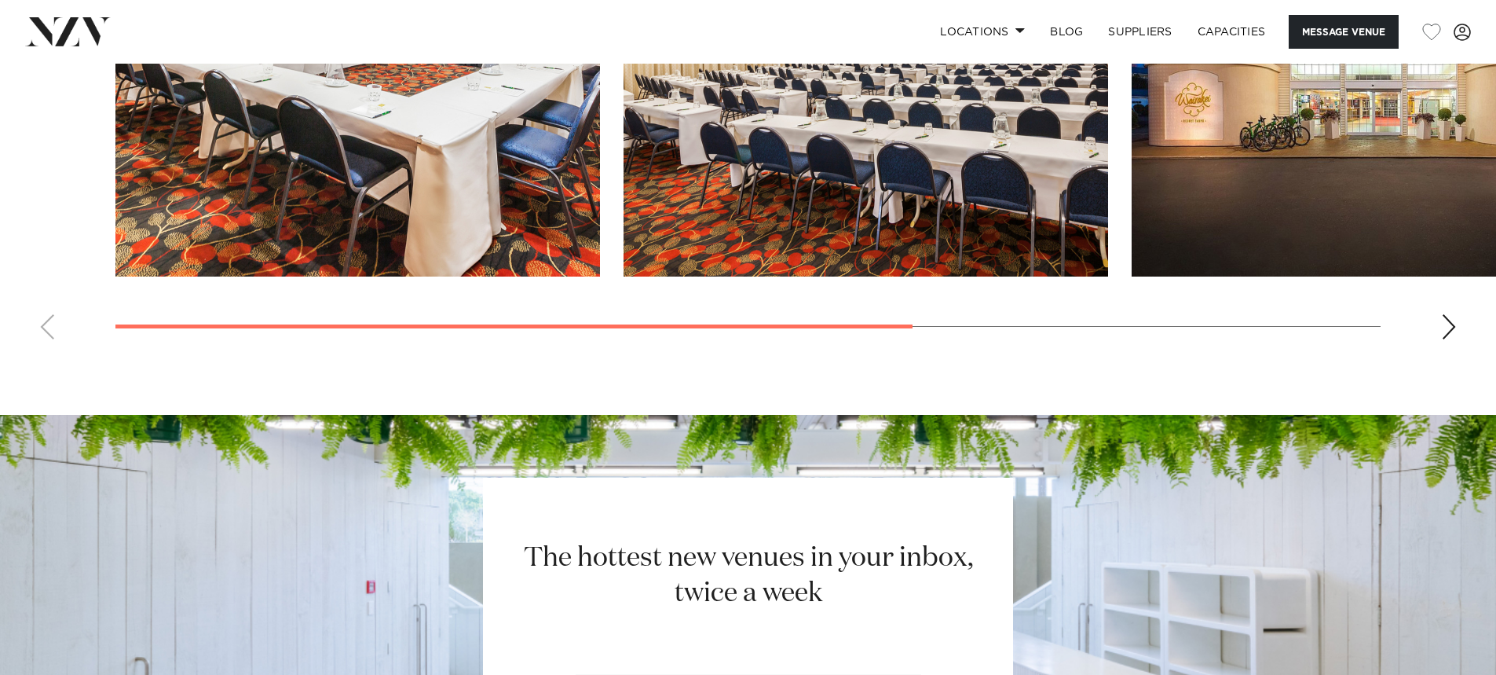
scroll to position [1486, 0]
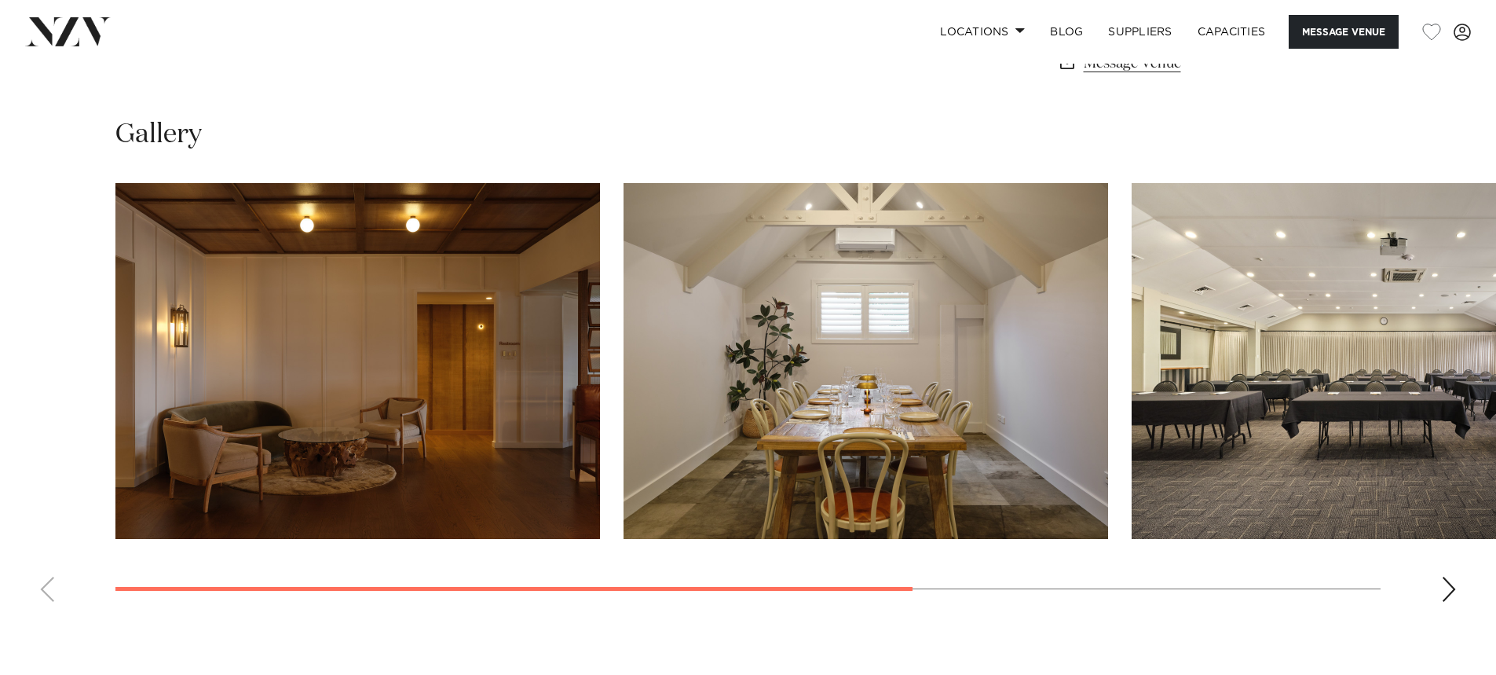
scroll to position [1257, 0]
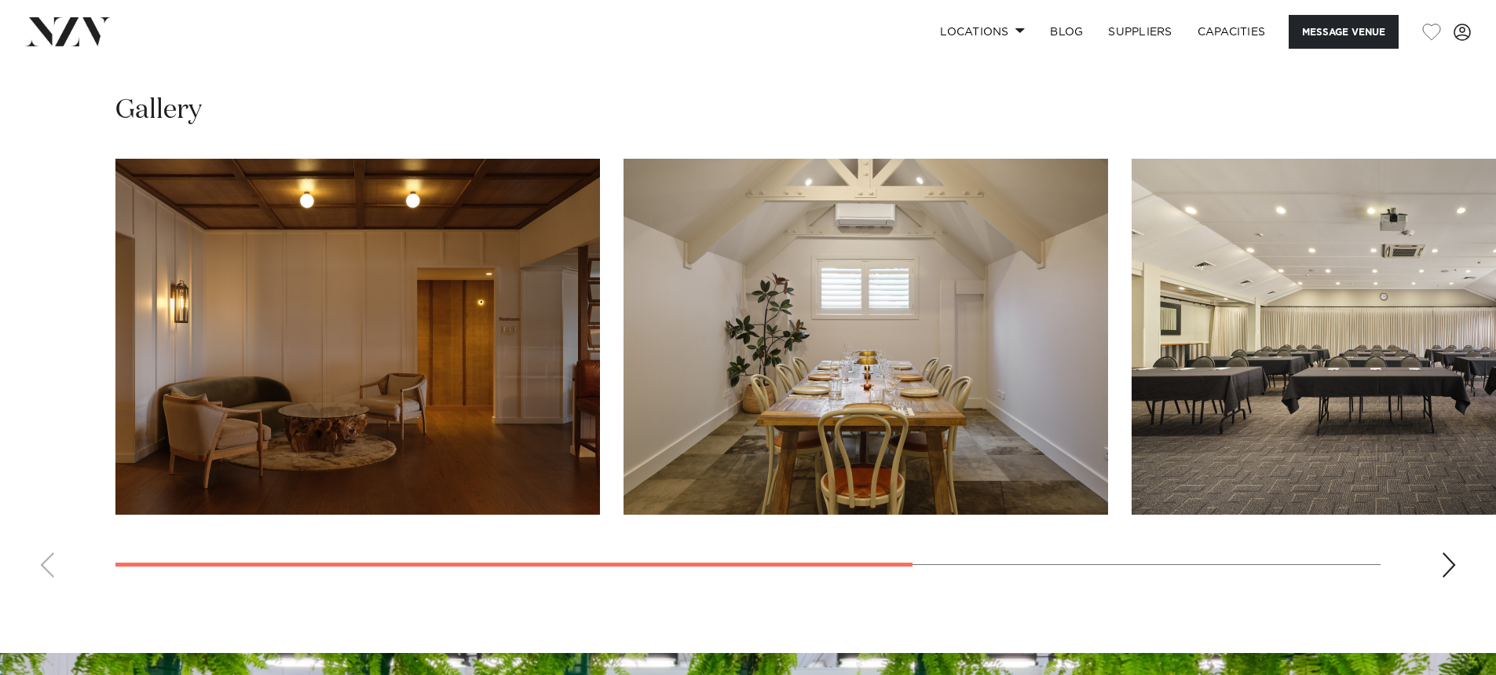
click at [1449, 565] on div "Next slide" at bounding box center [1449, 564] width 16 height 25
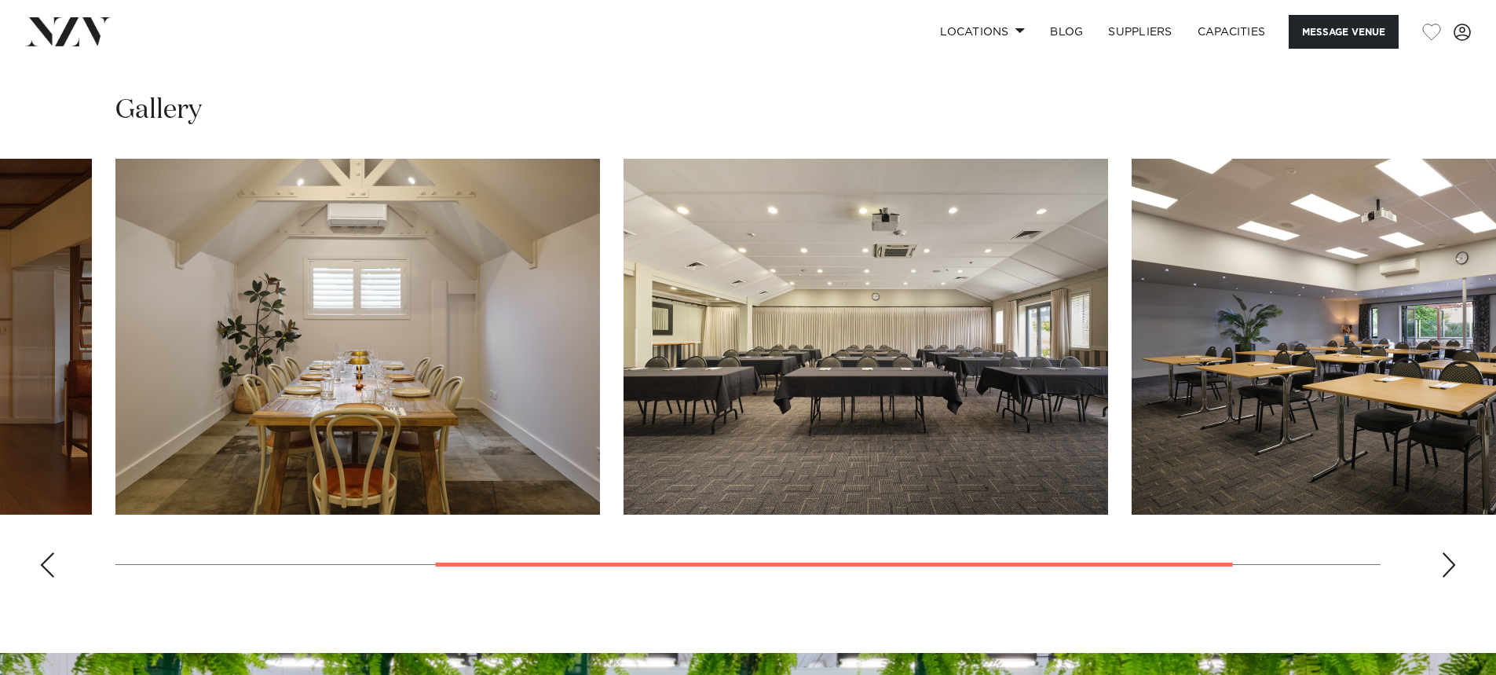
click at [1449, 565] on div "Next slide" at bounding box center [1449, 564] width 16 height 25
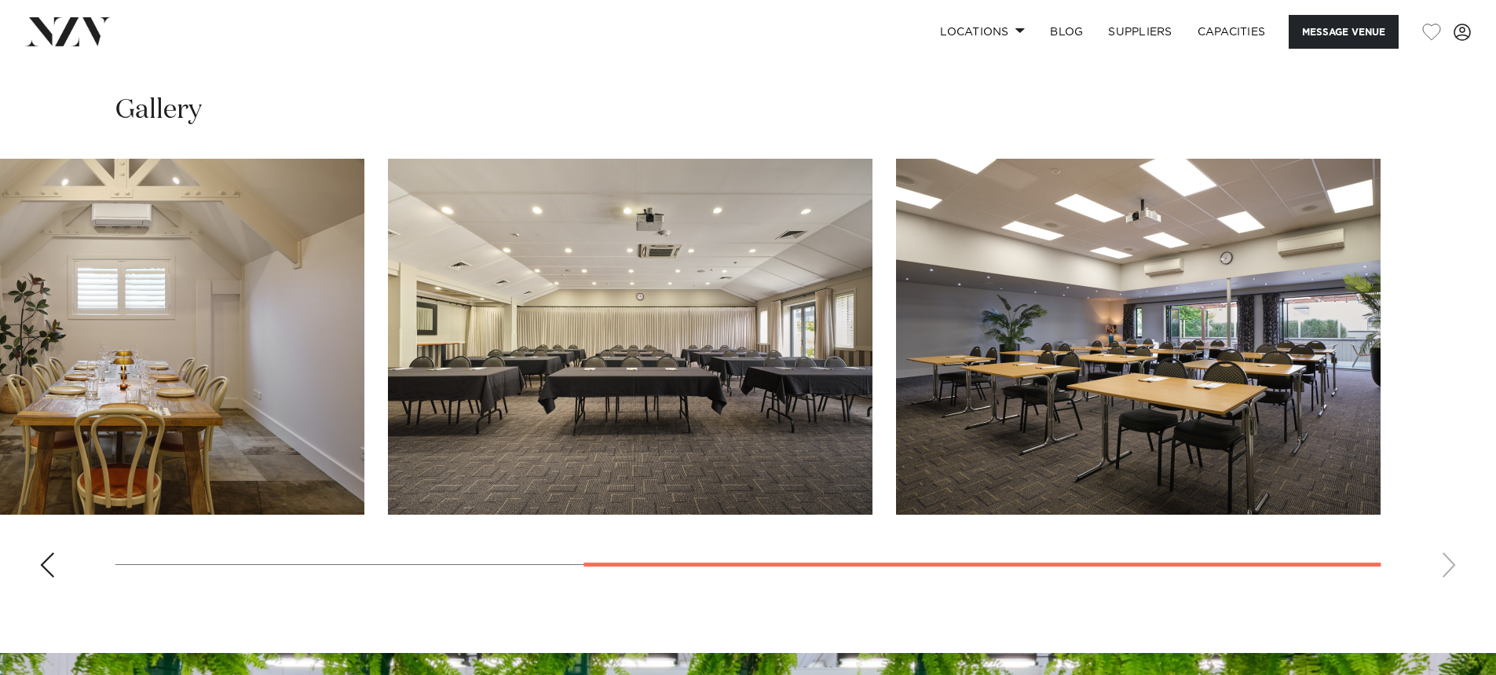
click at [1449, 565] on swiper-container at bounding box center [748, 374] width 1496 height 431
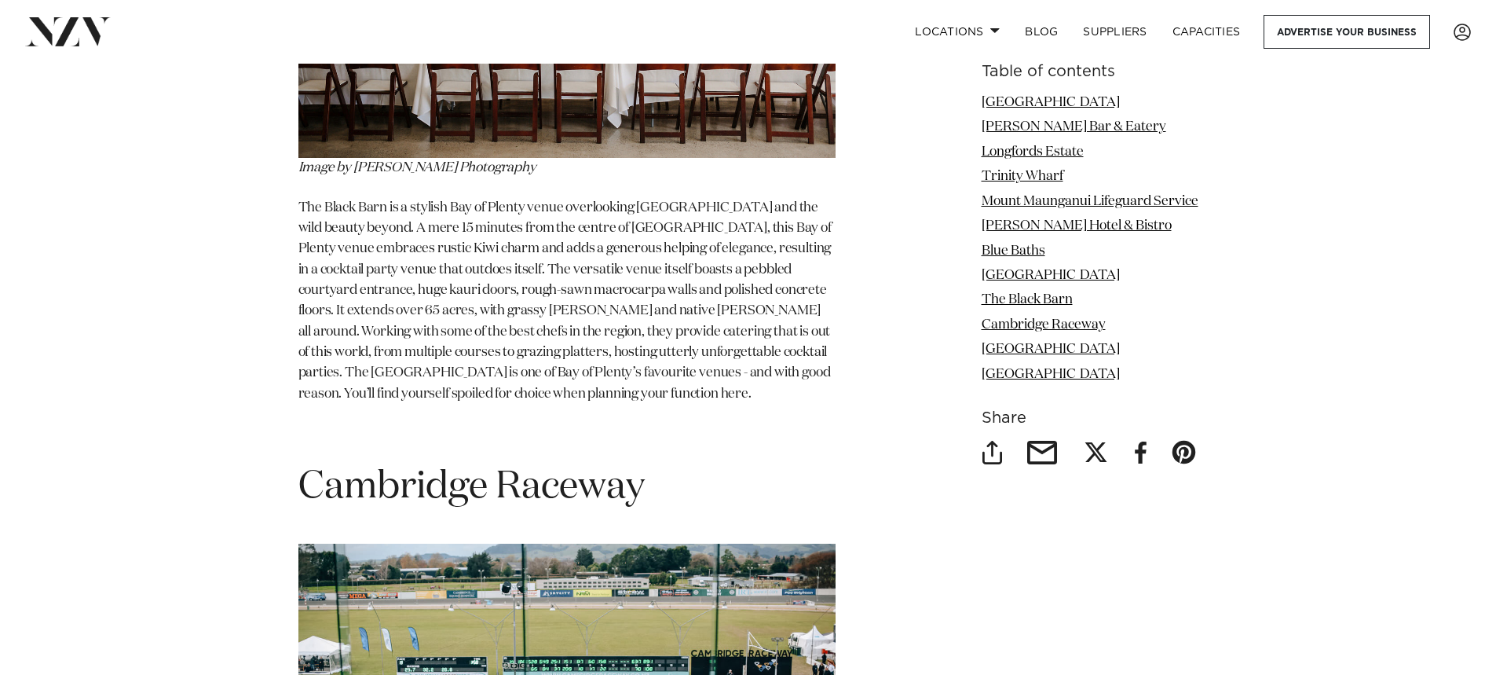
scroll to position [8325, 0]
